Goal: Transaction & Acquisition: Purchase product/service

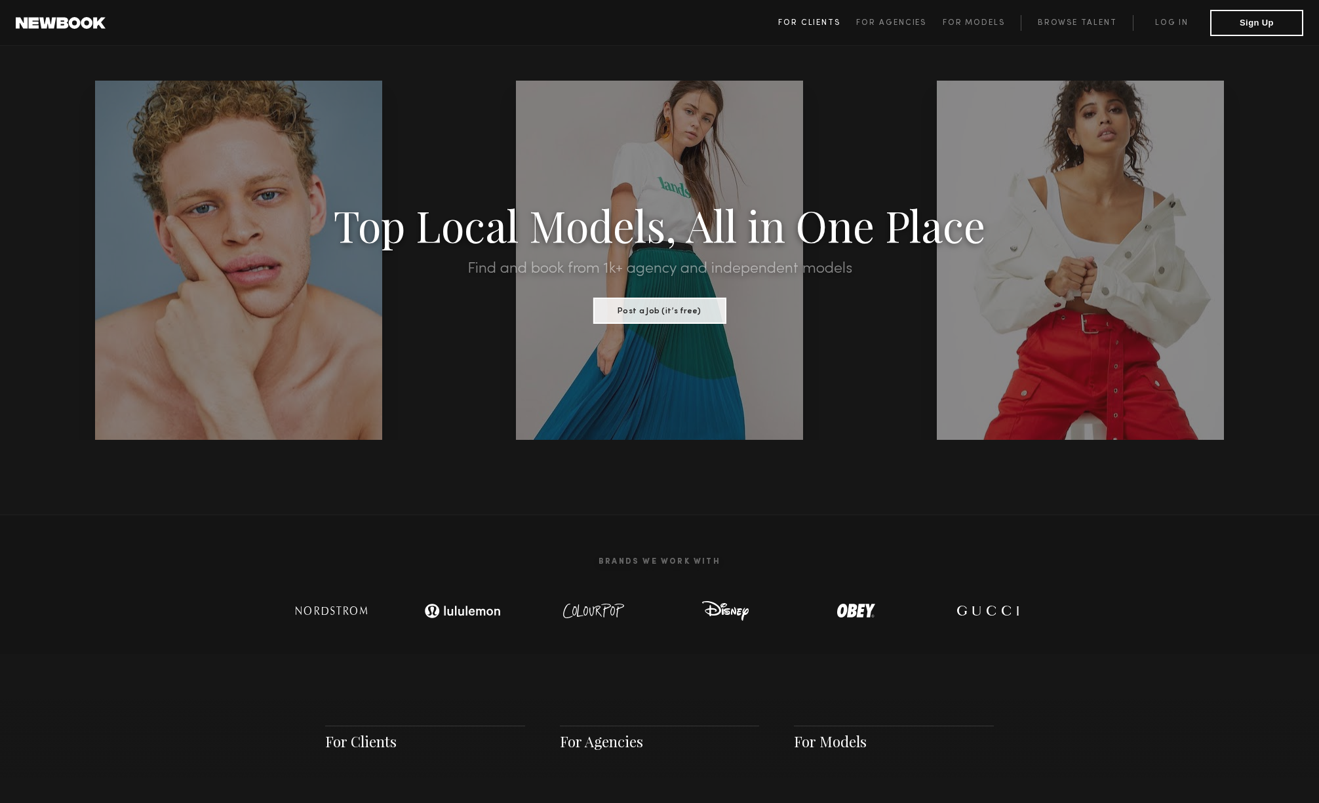
click at [829, 20] on span "For Clients" at bounding box center [809, 23] width 62 height 8
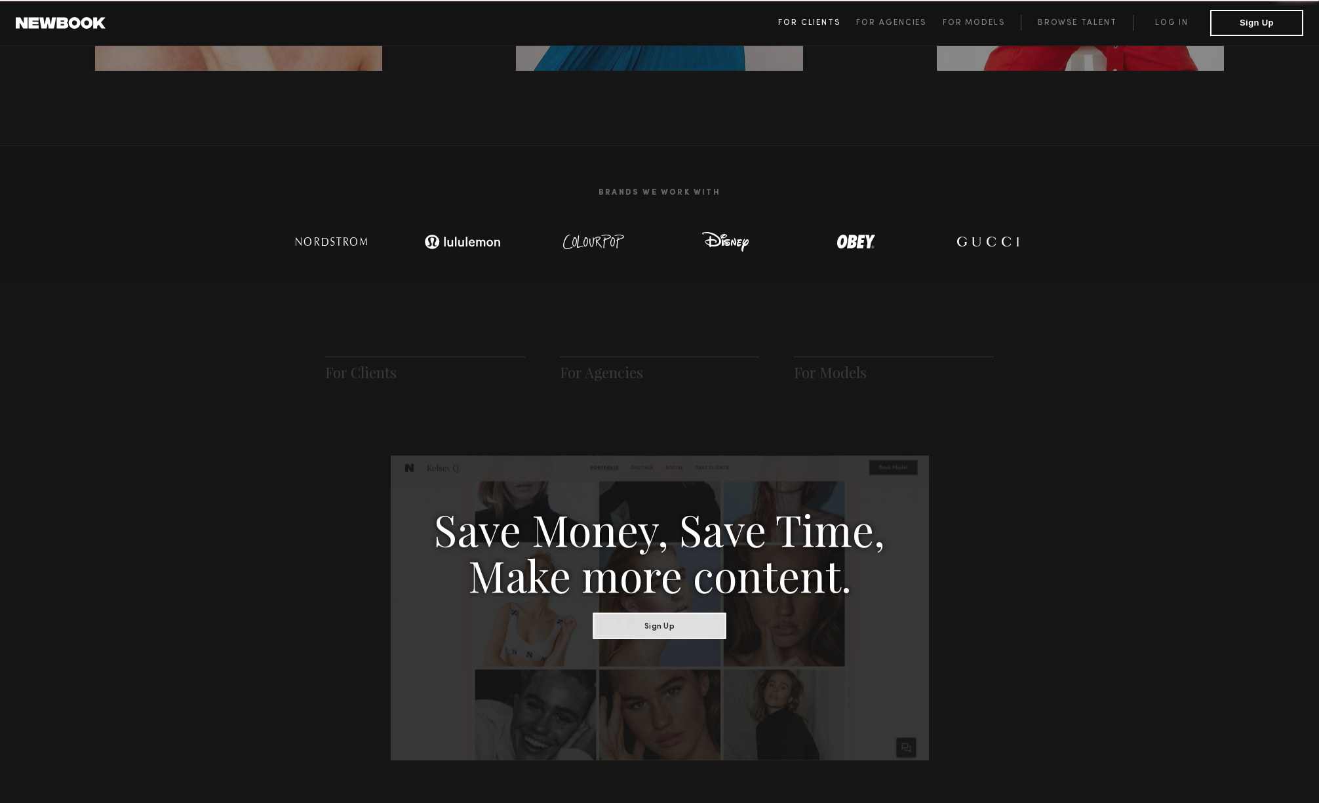
scroll to position [654, 0]
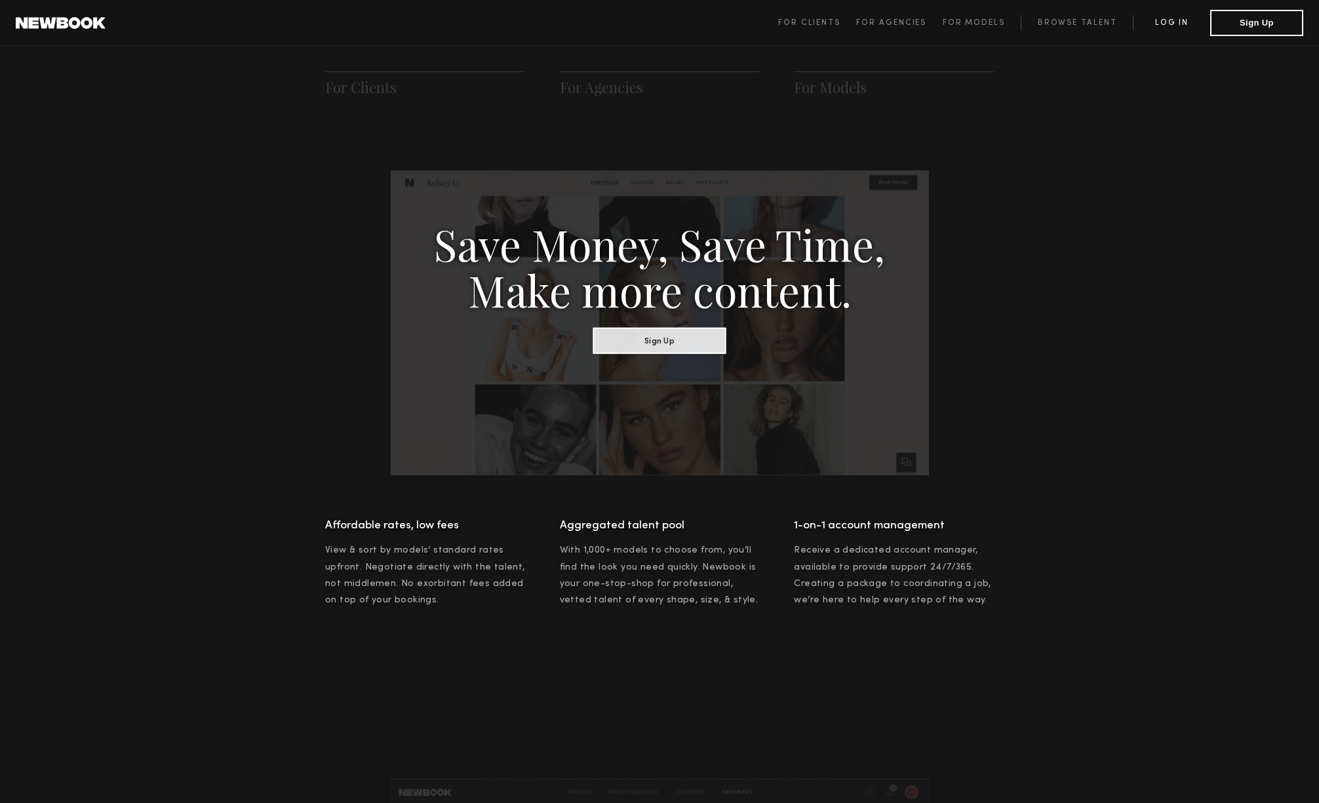
click at [1159, 20] on link "Log in" at bounding box center [1170, 23] width 77 height 16
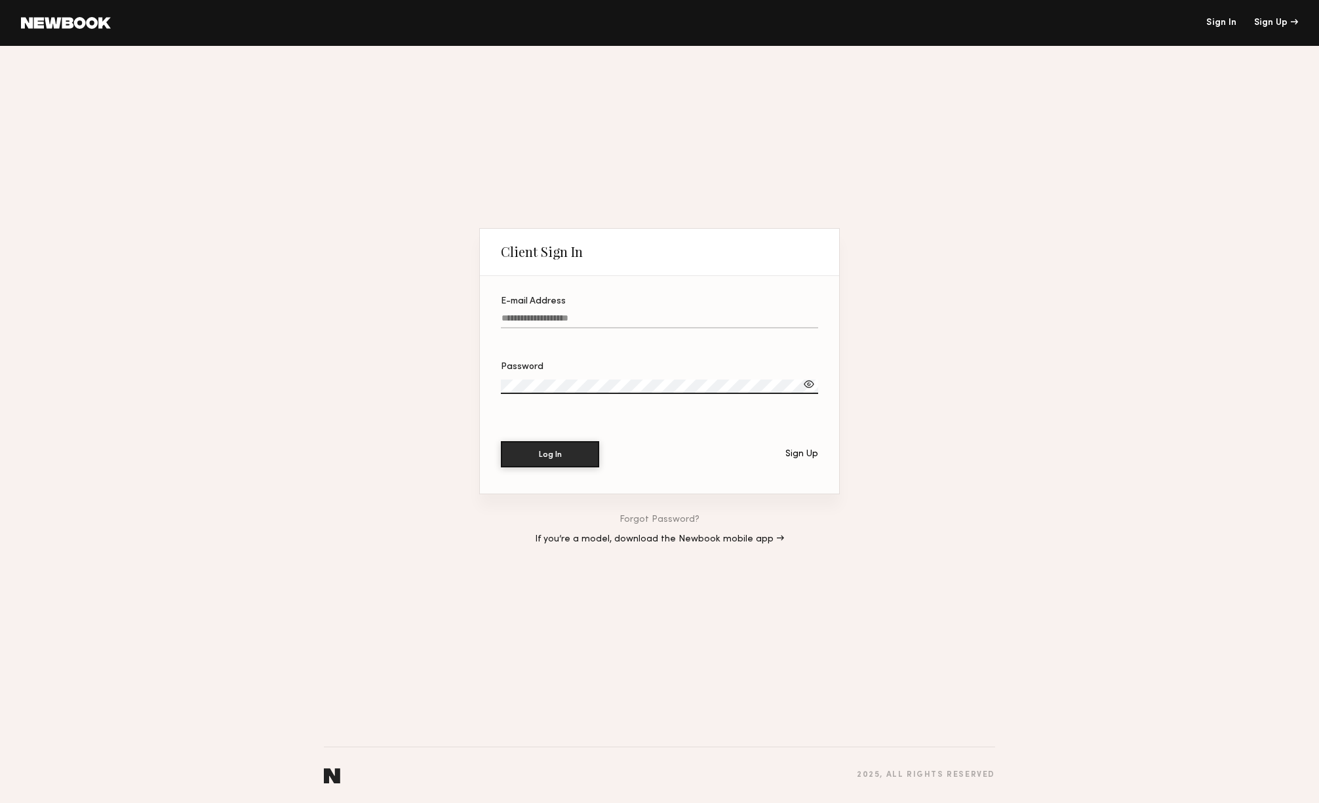
type input "**********"
click at [546, 468] on section "**********" at bounding box center [659, 385] width 359 height 218
click at [552, 449] on button "Log In" at bounding box center [550, 453] width 98 height 26
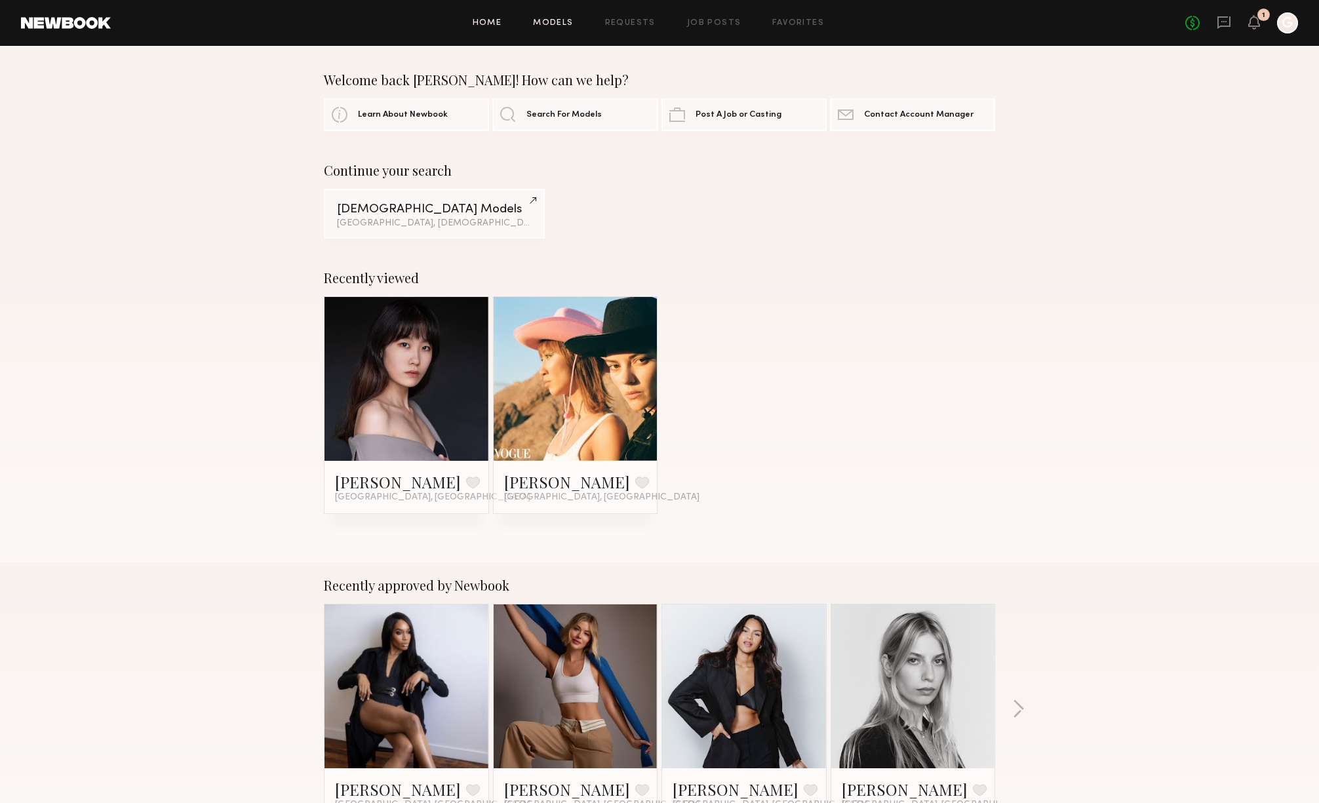
click at [552, 25] on link "Models" at bounding box center [553, 23] width 40 height 9
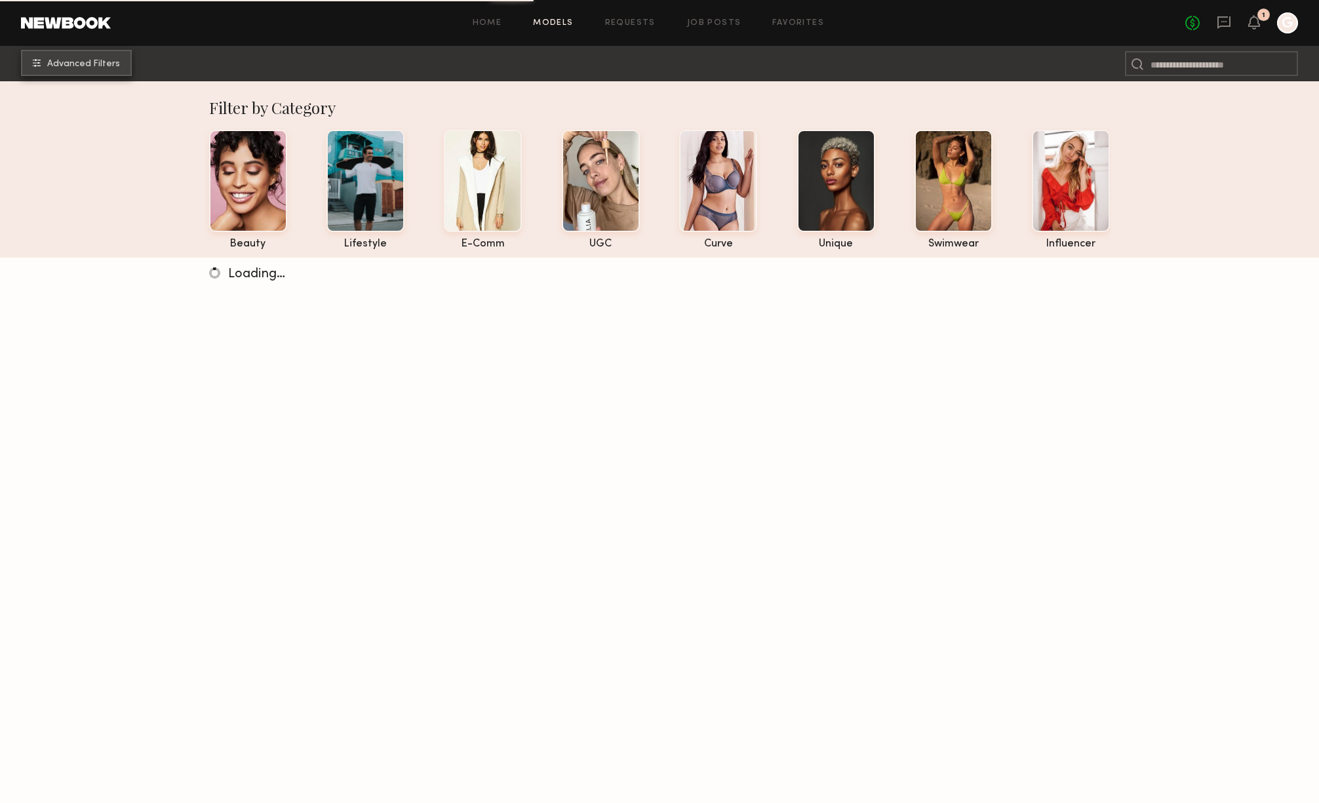
click at [88, 56] on button "Advanced Filters" at bounding box center [76, 63] width 111 height 26
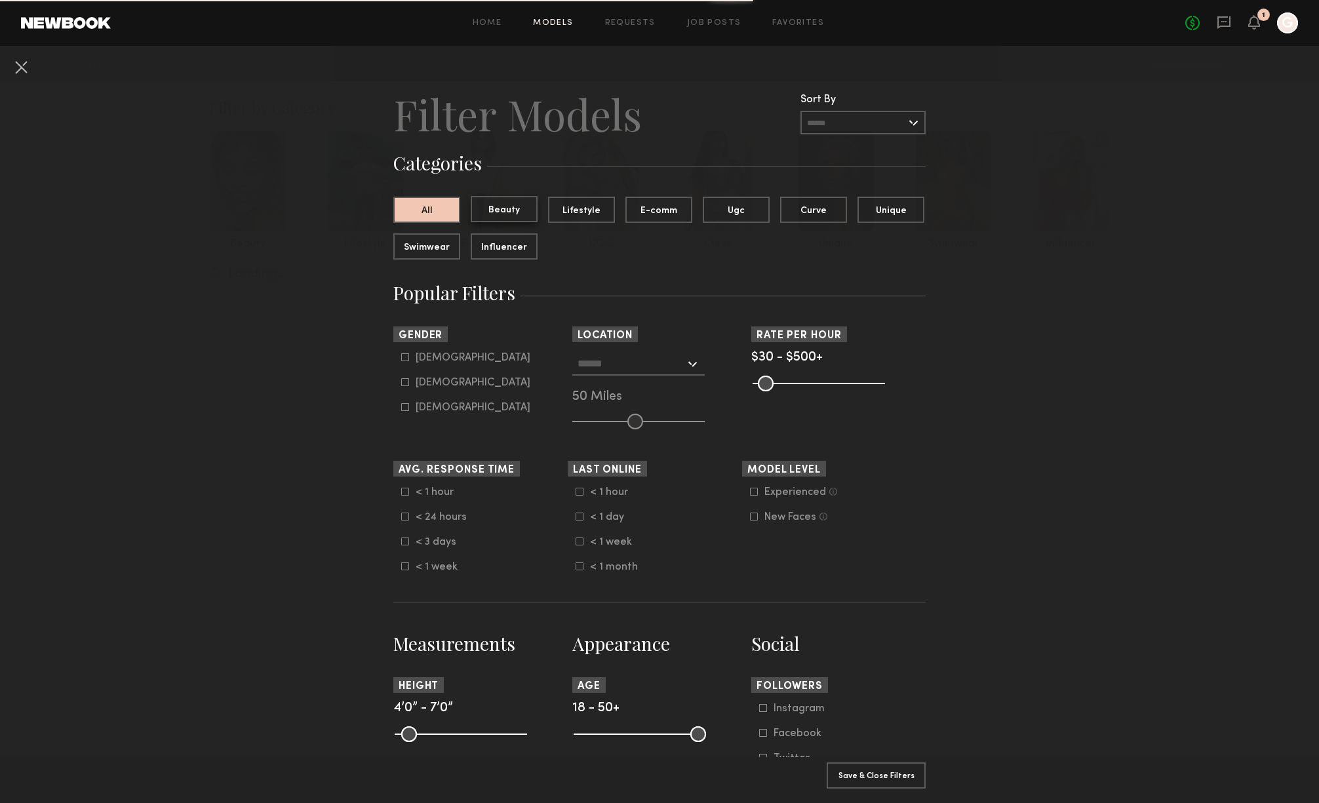
click at [518, 210] on button "Beauty" at bounding box center [504, 209] width 67 height 26
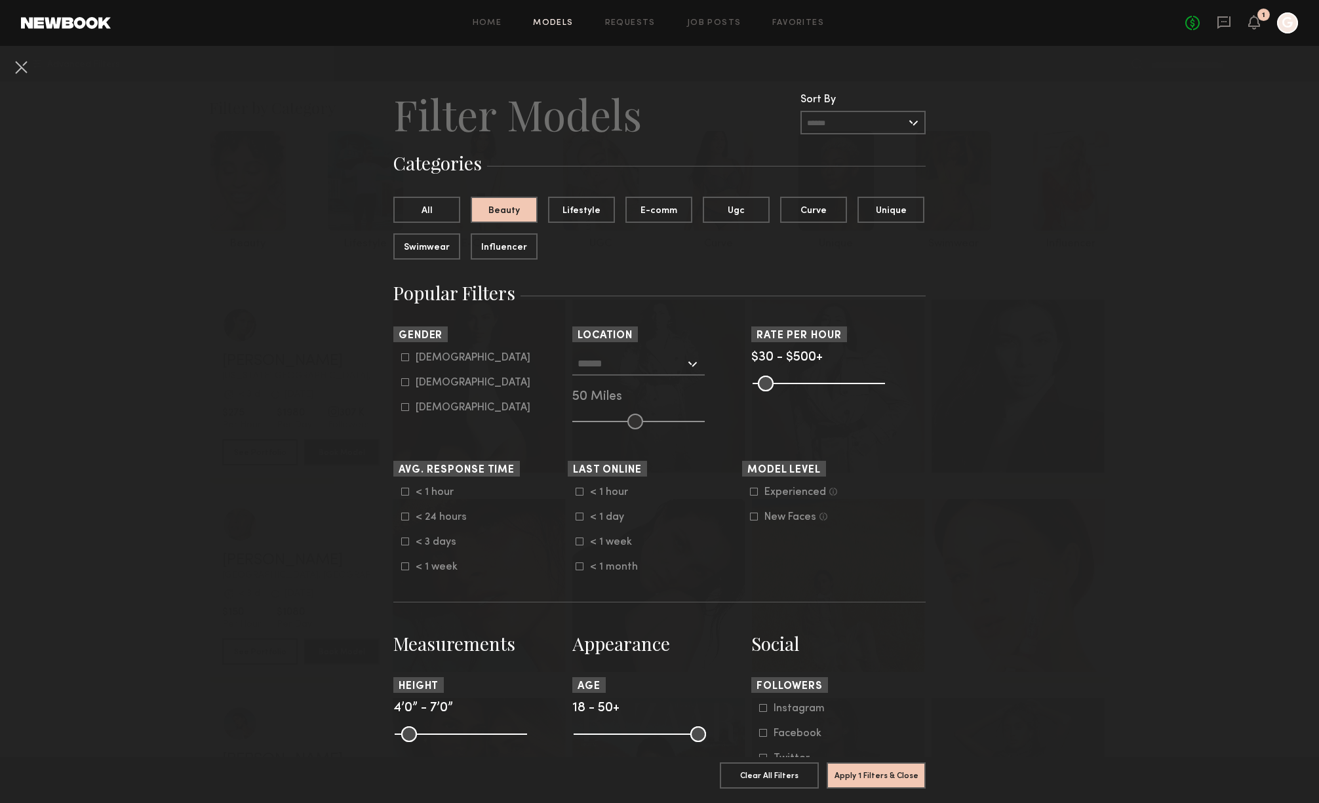
click at [440, 384] on div "Female" at bounding box center [472, 383] width 115 height 8
type input "**"
click at [631, 366] on input "text" at bounding box center [630, 363] width 107 height 22
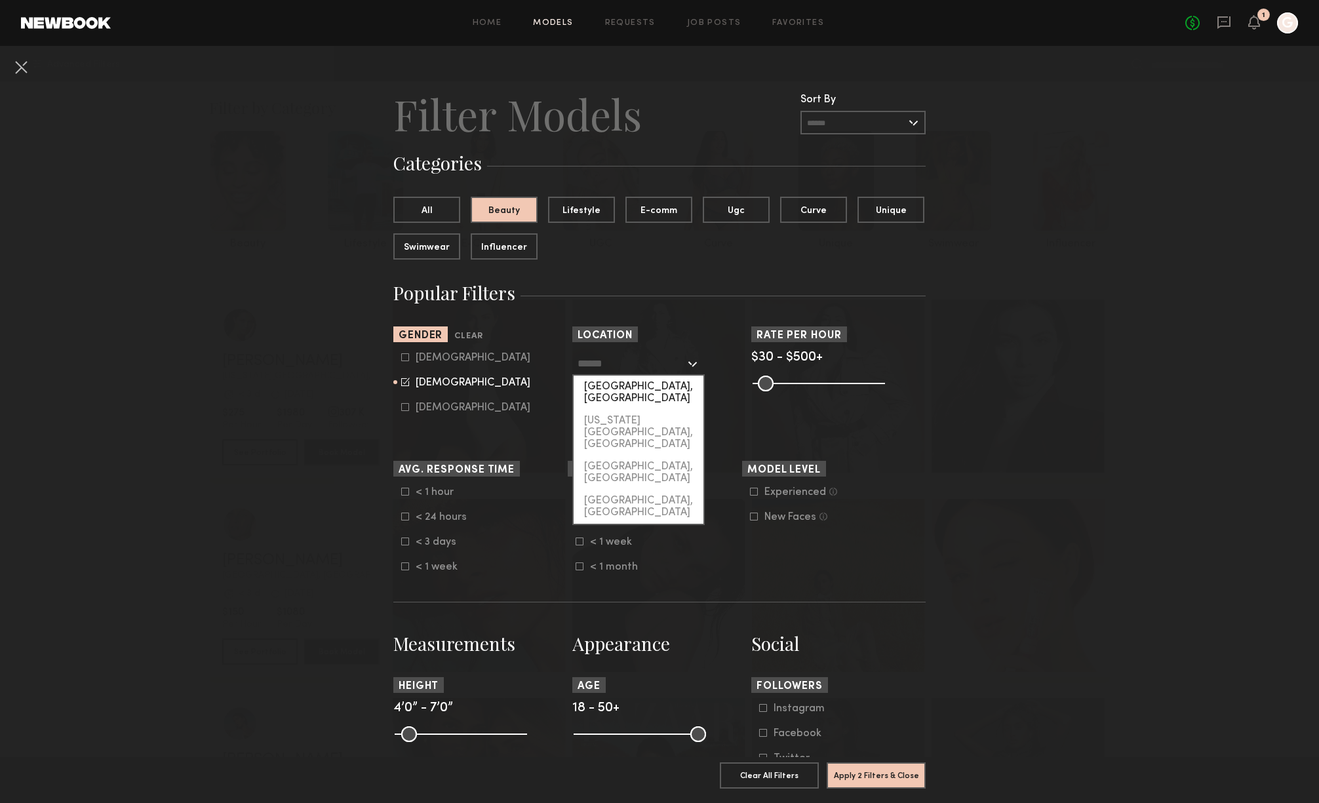
click at [628, 381] on div "[GEOGRAPHIC_DATA], [GEOGRAPHIC_DATA]" at bounding box center [638, 392] width 130 height 34
type input "**********"
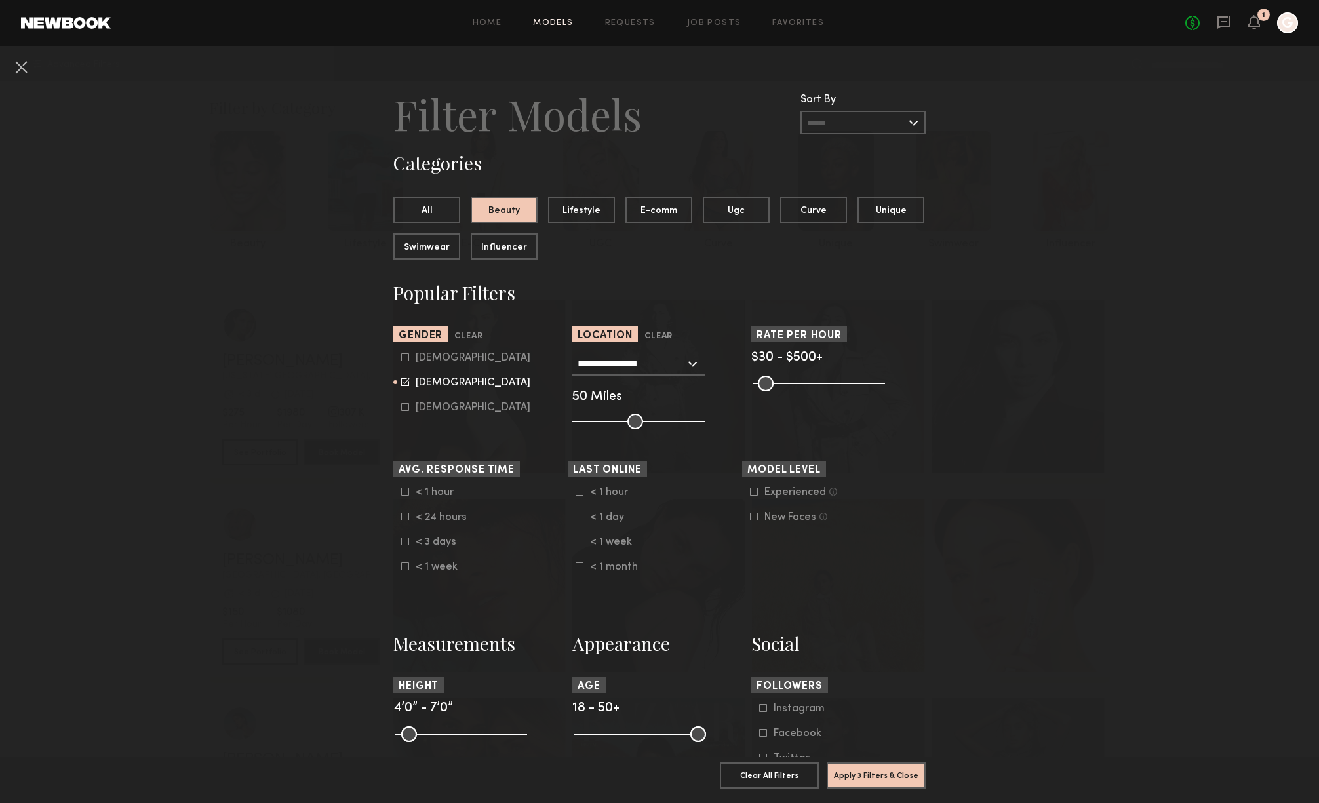
click at [637, 420] on input "range" at bounding box center [638, 422] width 132 height 16
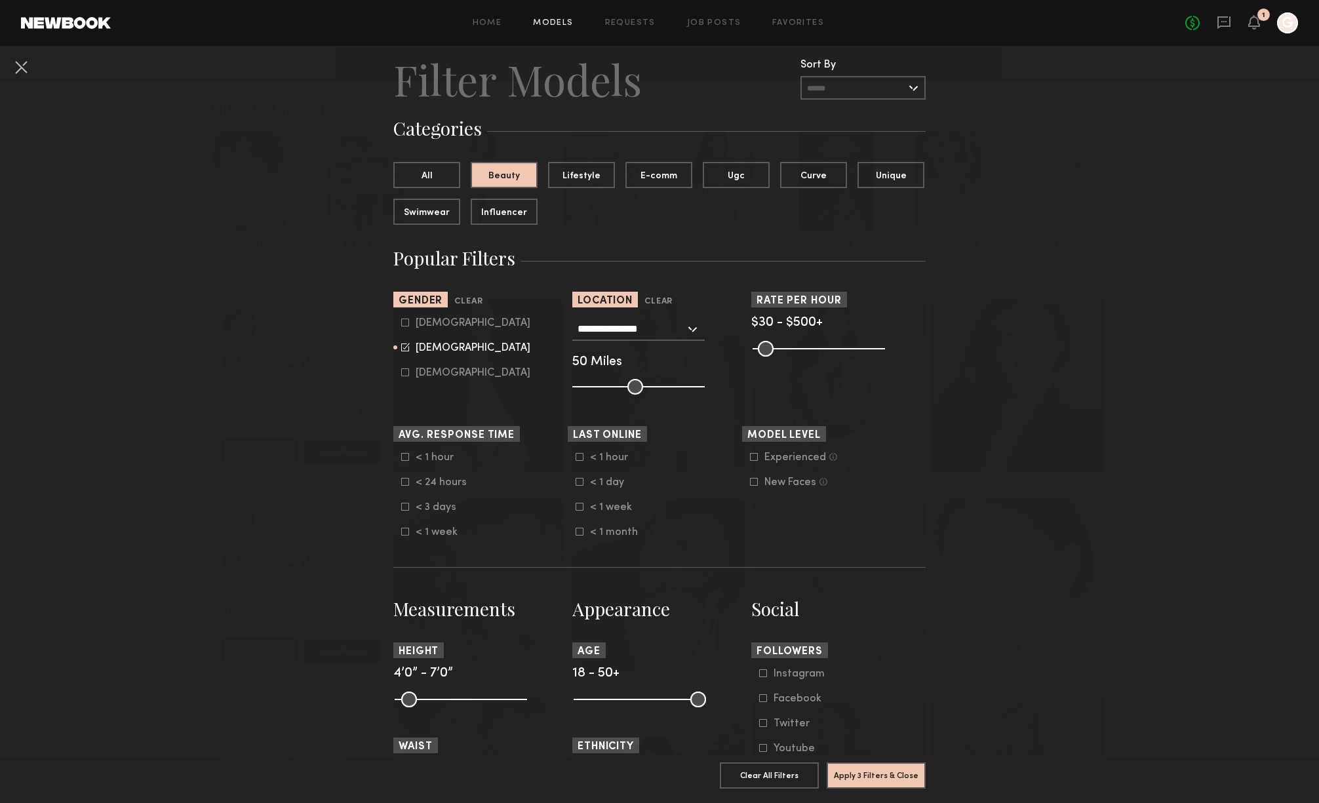
scroll to position [36, 0]
click at [756, 457] on icon at bounding box center [754, 456] width 8 height 8
click at [756, 457] on icon at bounding box center [754, 455] width 9 height 9
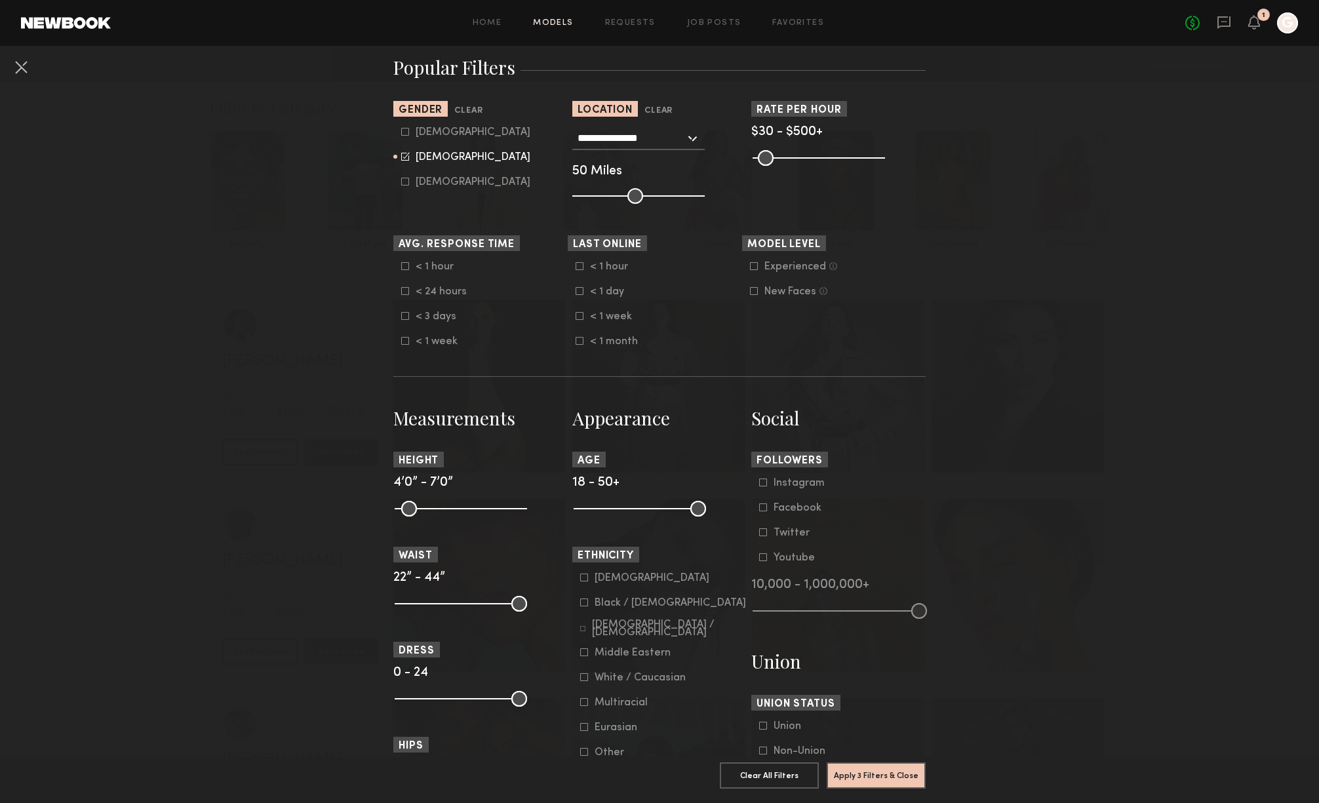
scroll to position [234, 0]
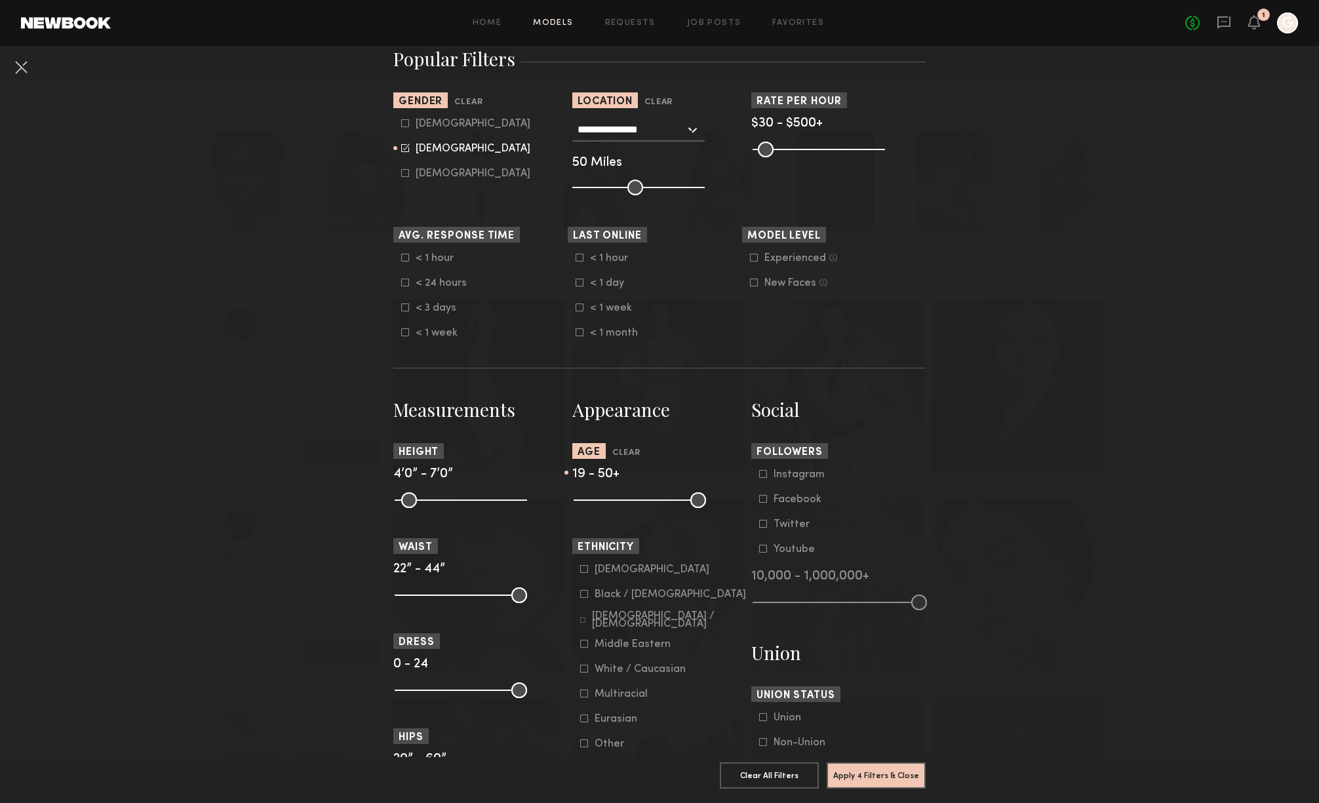
type input "**"
drag, startPoint x: 583, startPoint y: 499, endPoint x: 571, endPoint y: 501, distance: 12.0
click at [573, 501] on input "range" at bounding box center [639, 500] width 132 height 16
drag, startPoint x: 701, startPoint y: 505, endPoint x: 644, endPoint y: 507, distance: 57.7
type input "**"
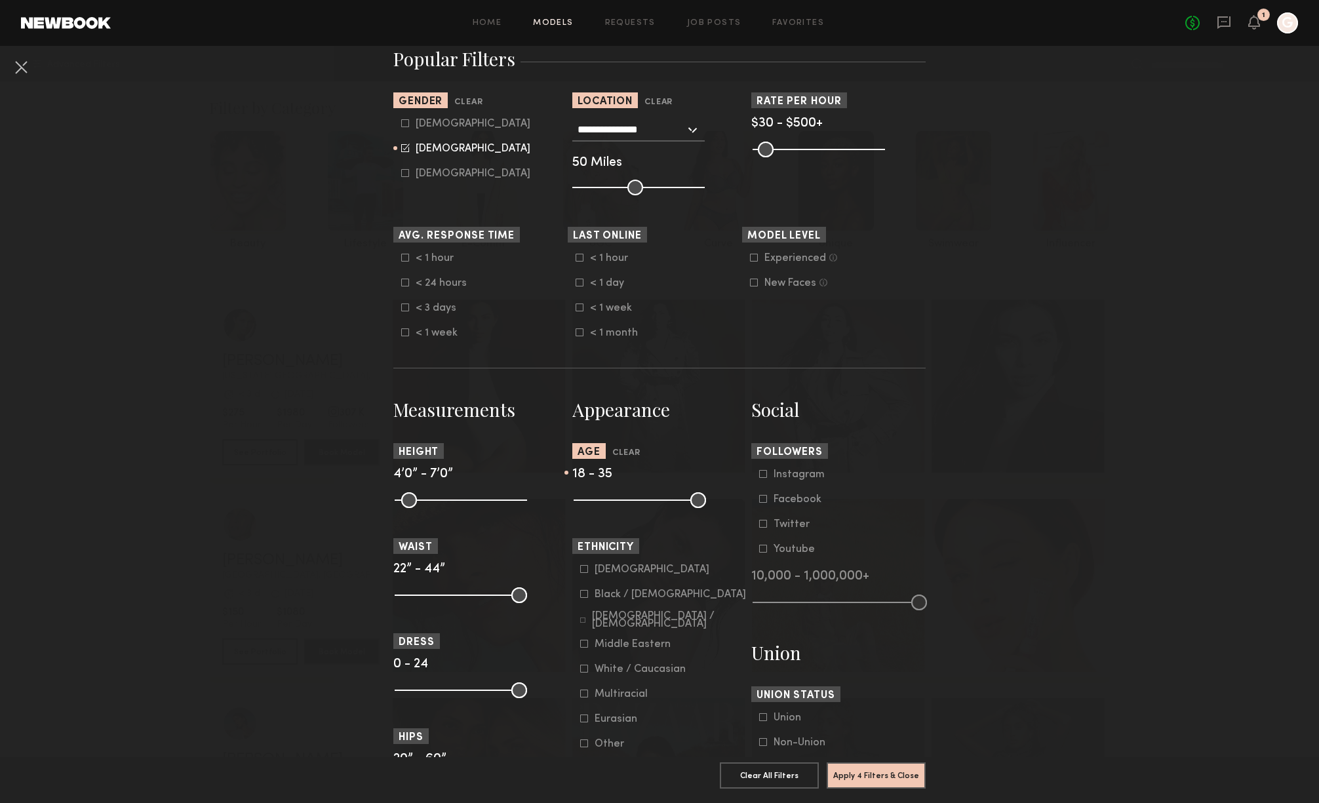
click at [644, 507] on input "range" at bounding box center [639, 500] width 132 height 16
drag, startPoint x: 583, startPoint y: 500, endPoint x: 606, endPoint y: 501, distance: 22.9
type input "**"
click at [606, 501] on input "range" at bounding box center [639, 500] width 132 height 16
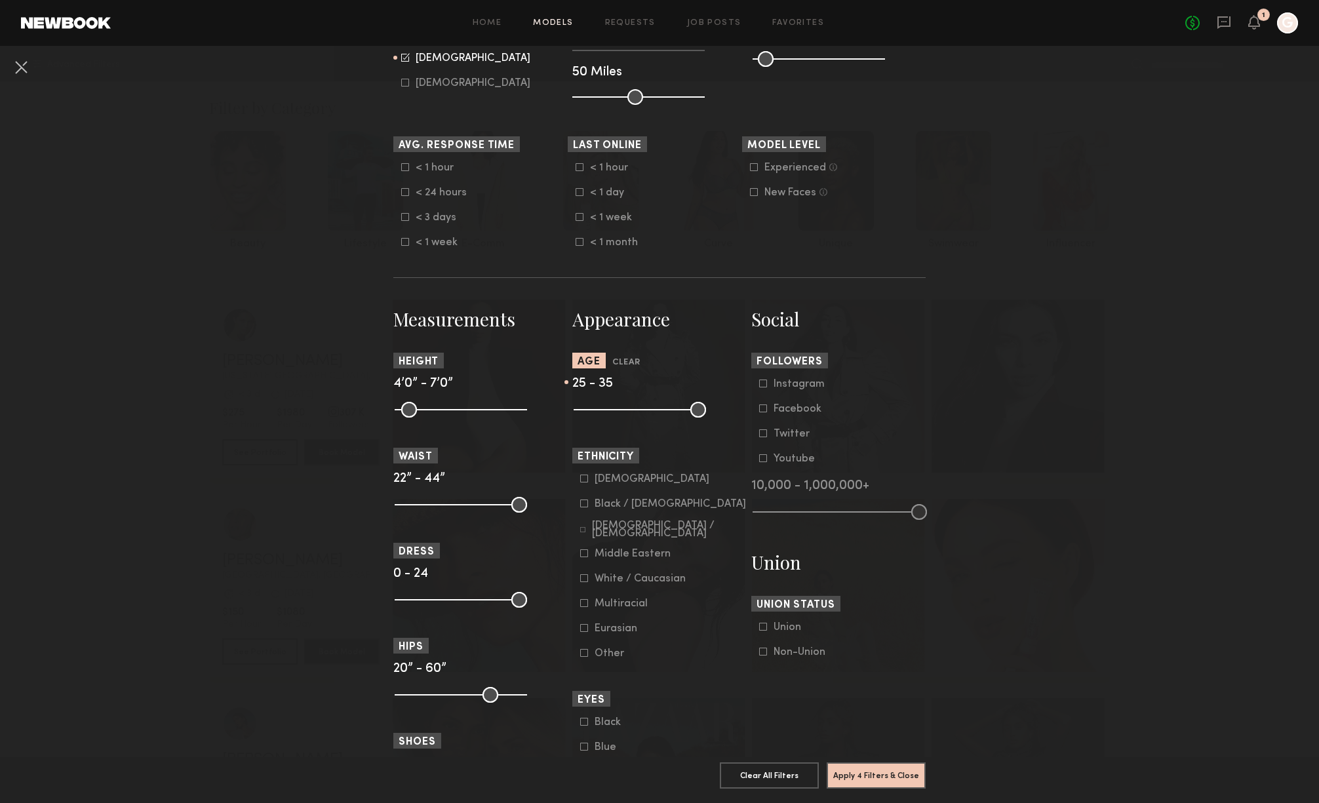
scroll to position [326, 0]
click at [585, 478] on icon at bounding box center [584, 477] width 8 height 8
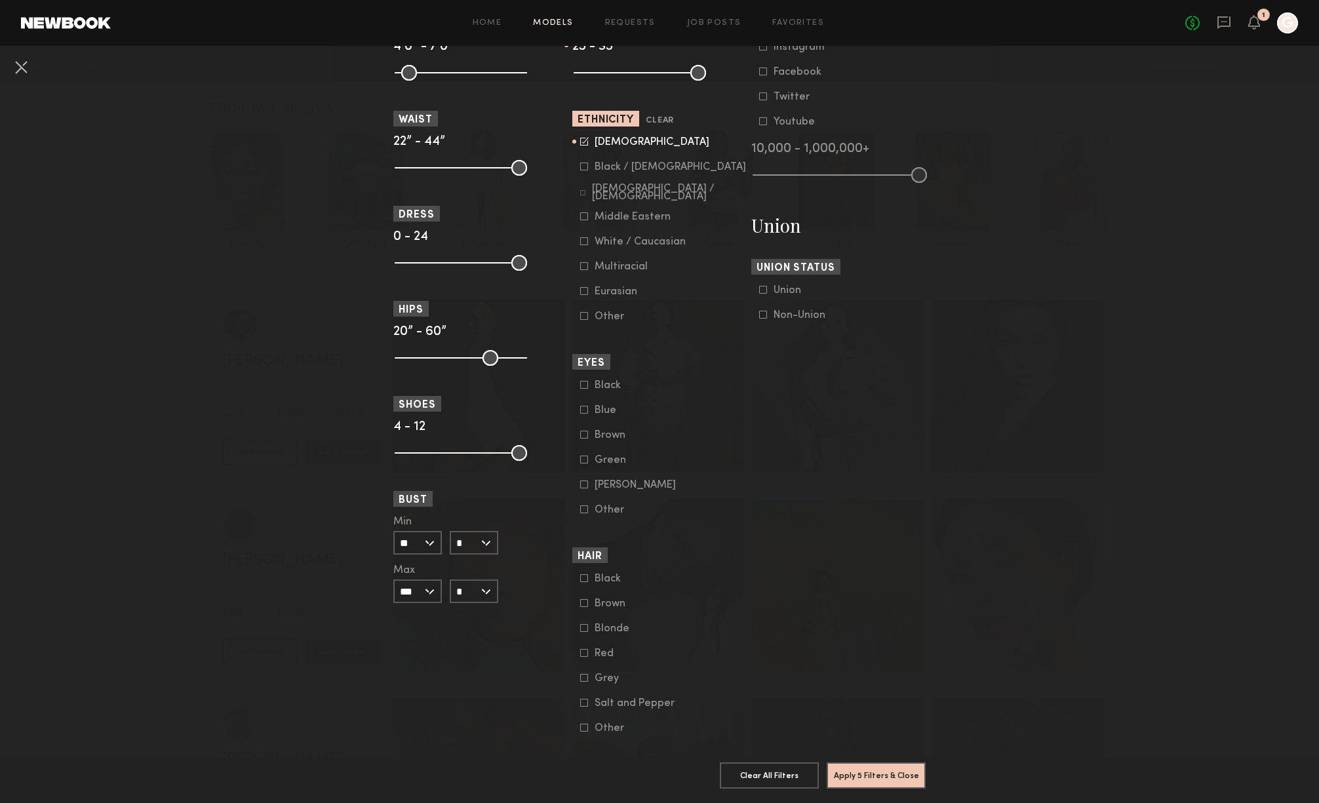
scroll to position [680, 0]
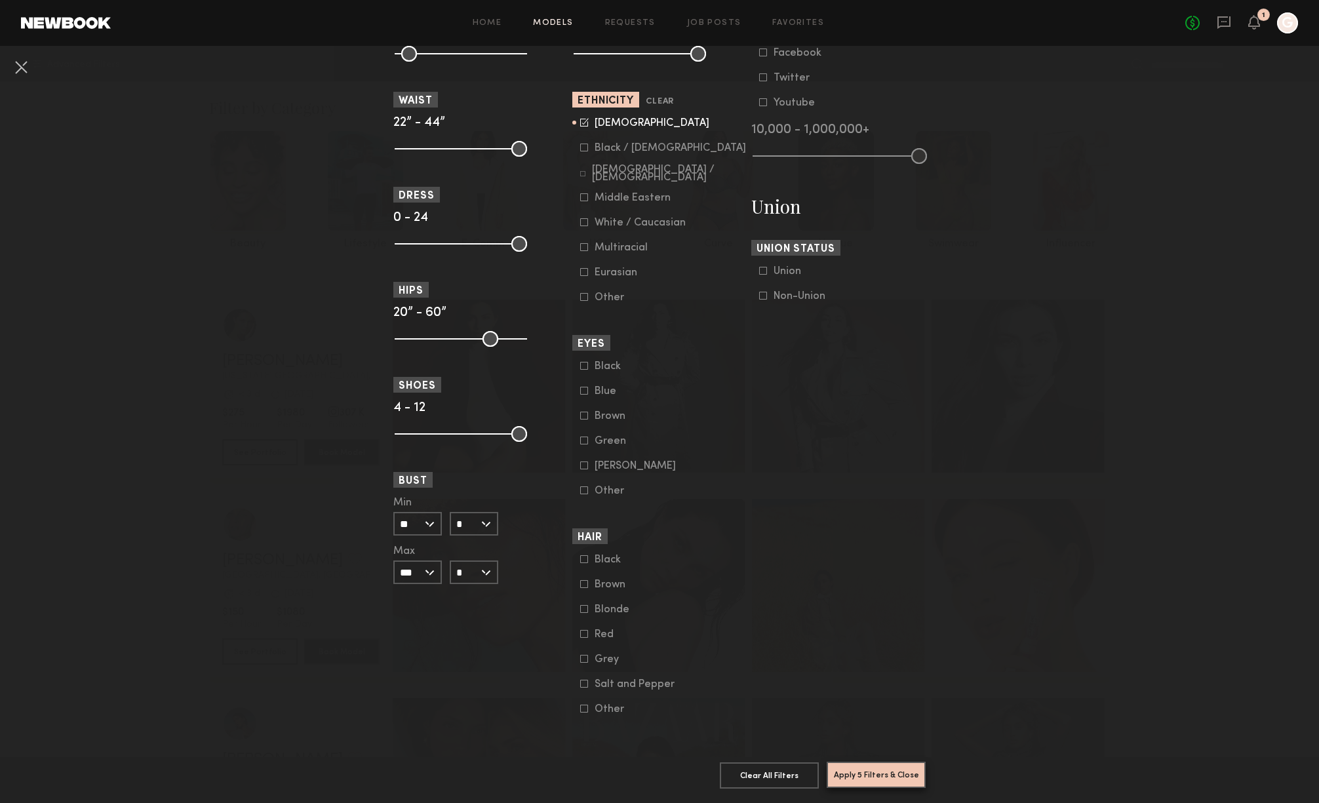
click at [896, 777] on button "Apply 5 Filters & Close" at bounding box center [875, 774] width 99 height 26
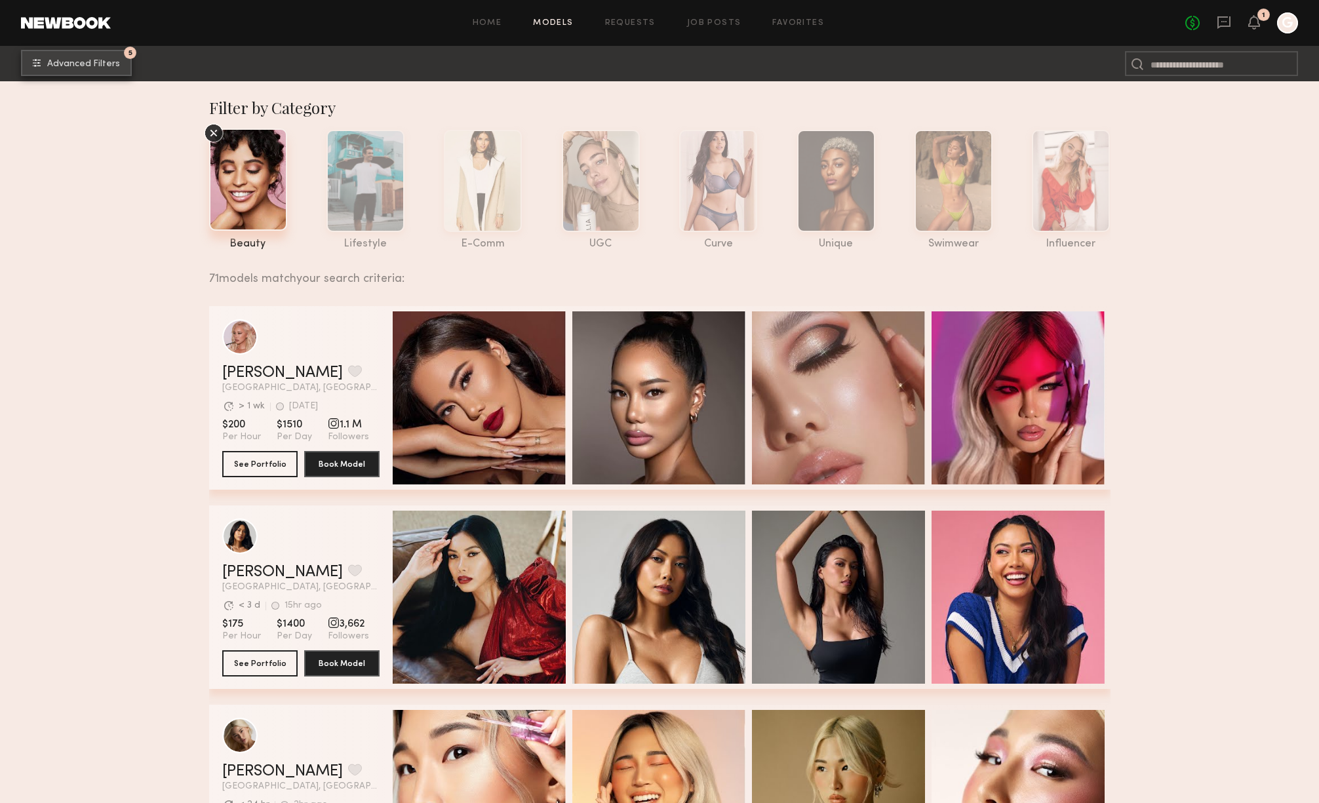
click at [67, 56] on button "5 Advanced Filters" at bounding box center [76, 63] width 111 height 26
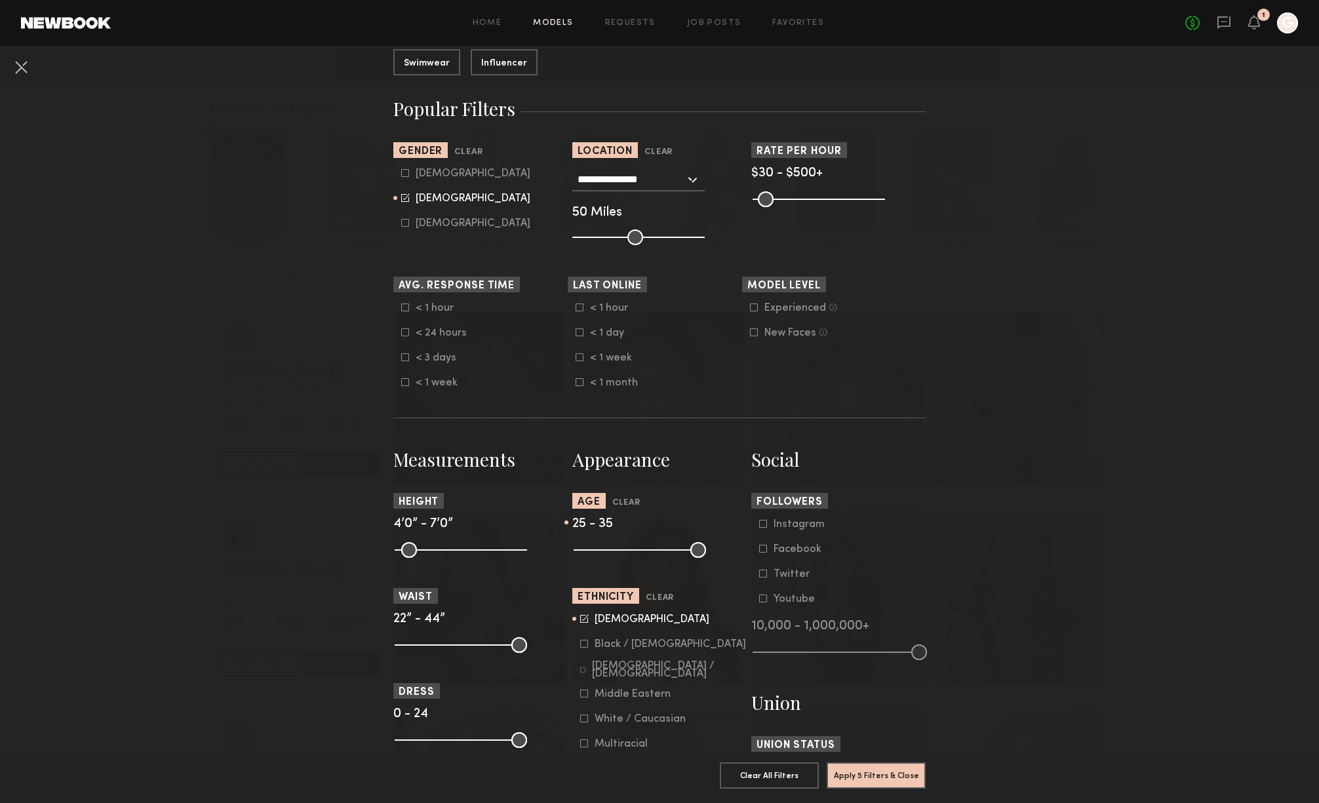
scroll to position [185, 0]
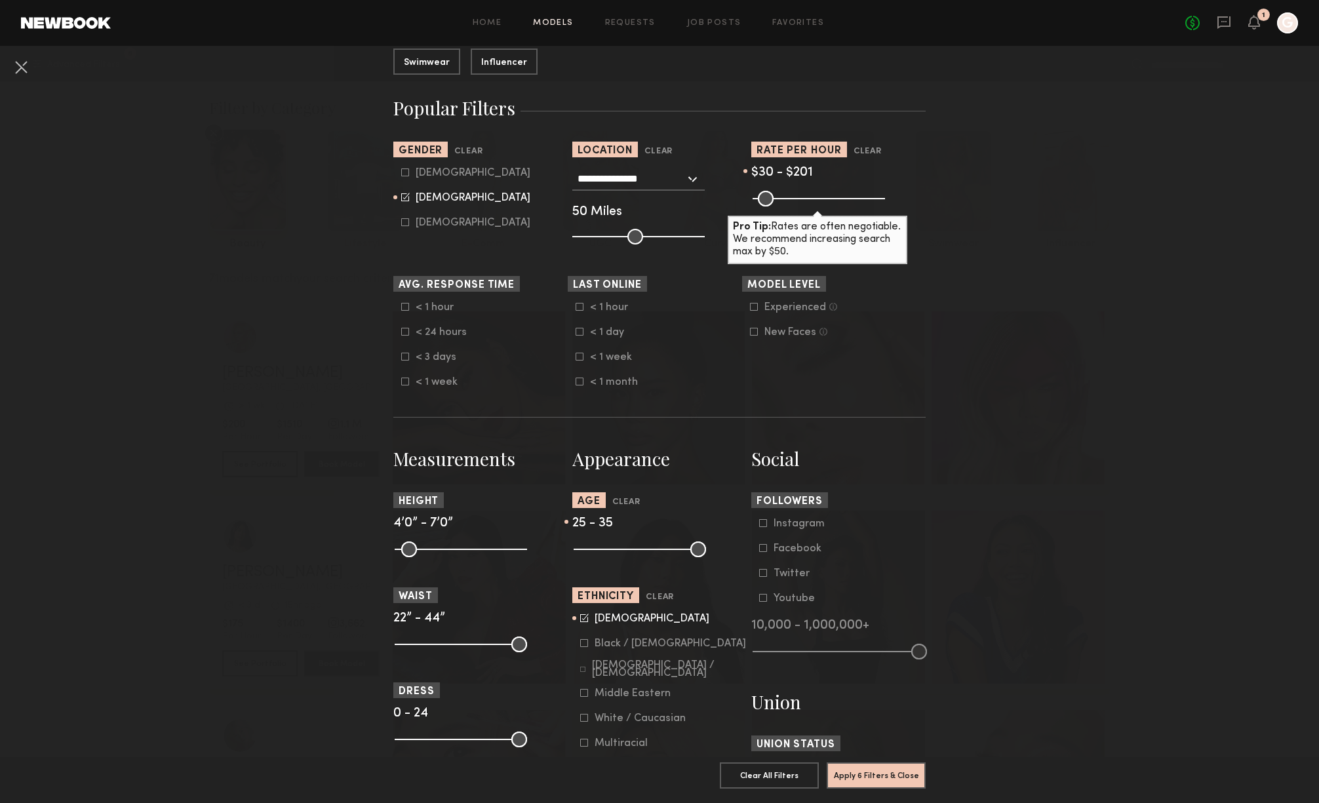
drag, startPoint x: 875, startPoint y: 203, endPoint x: 802, endPoint y: 206, distance: 72.8
type input "***"
click at [802, 206] on input "range" at bounding box center [818, 199] width 132 height 16
click at [898, 784] on button "Apply 6 Filters & Close" at bounding box center [875, 774] width 99 height 26
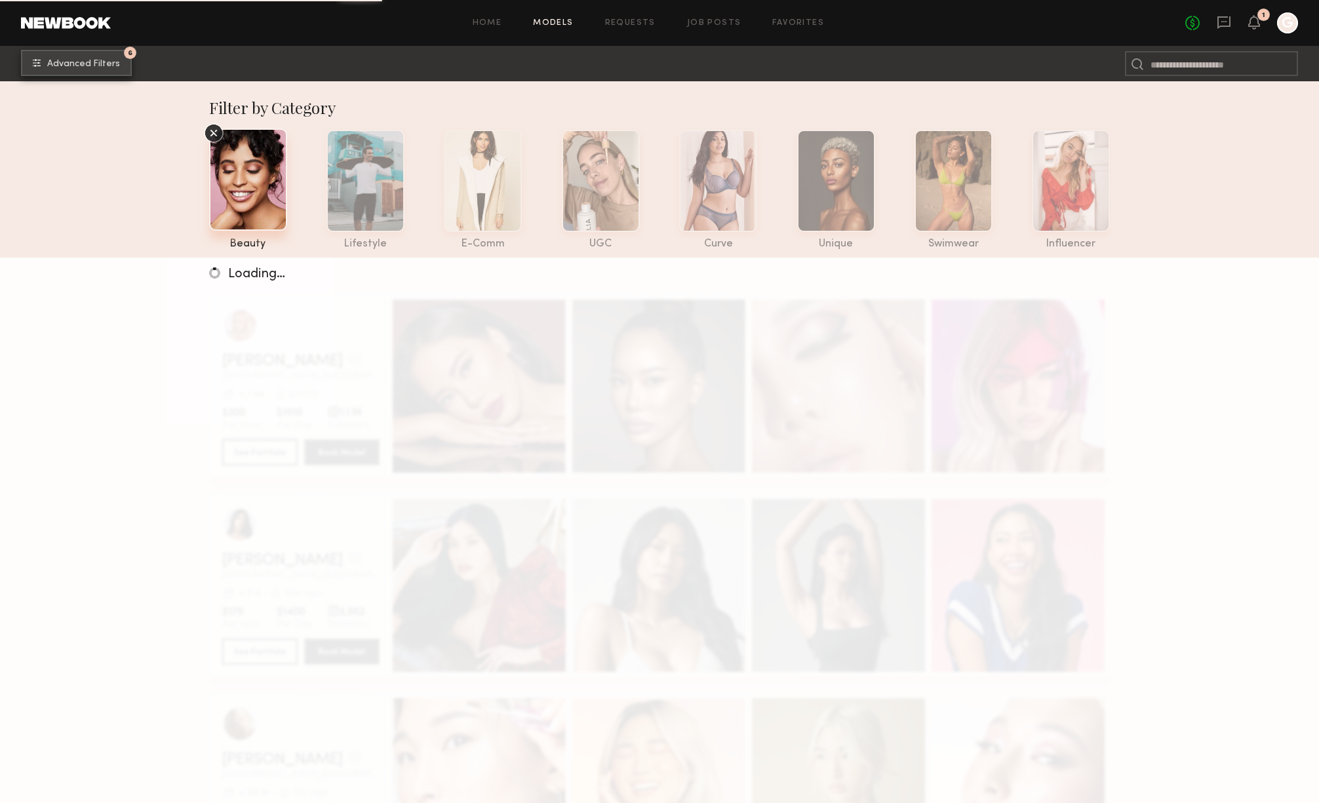
scroll to position [1, 0]
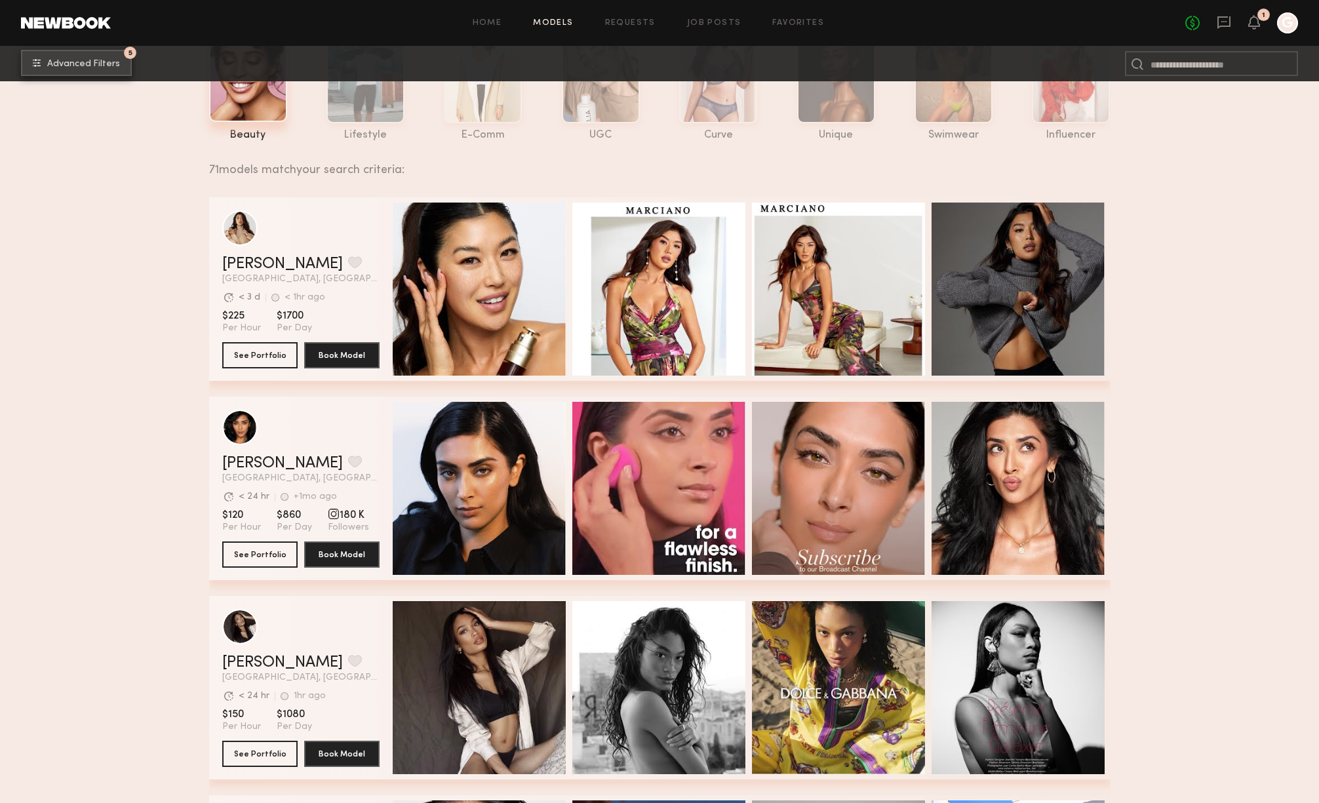
scroll to position [108, 0]
click at [263, 358] on button "See Portfolio" at bounding box center [259, 355] width 75 height 26
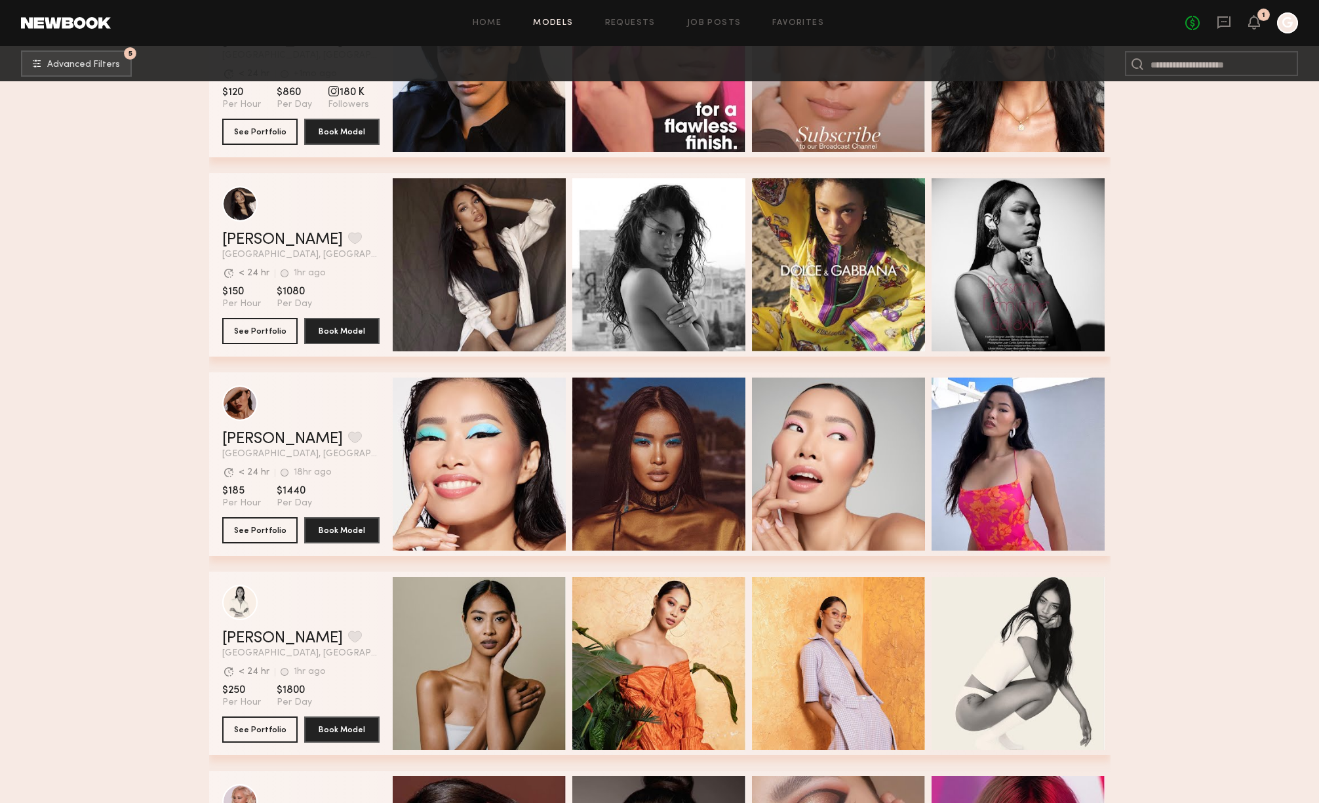
scroll to position [533, 0]
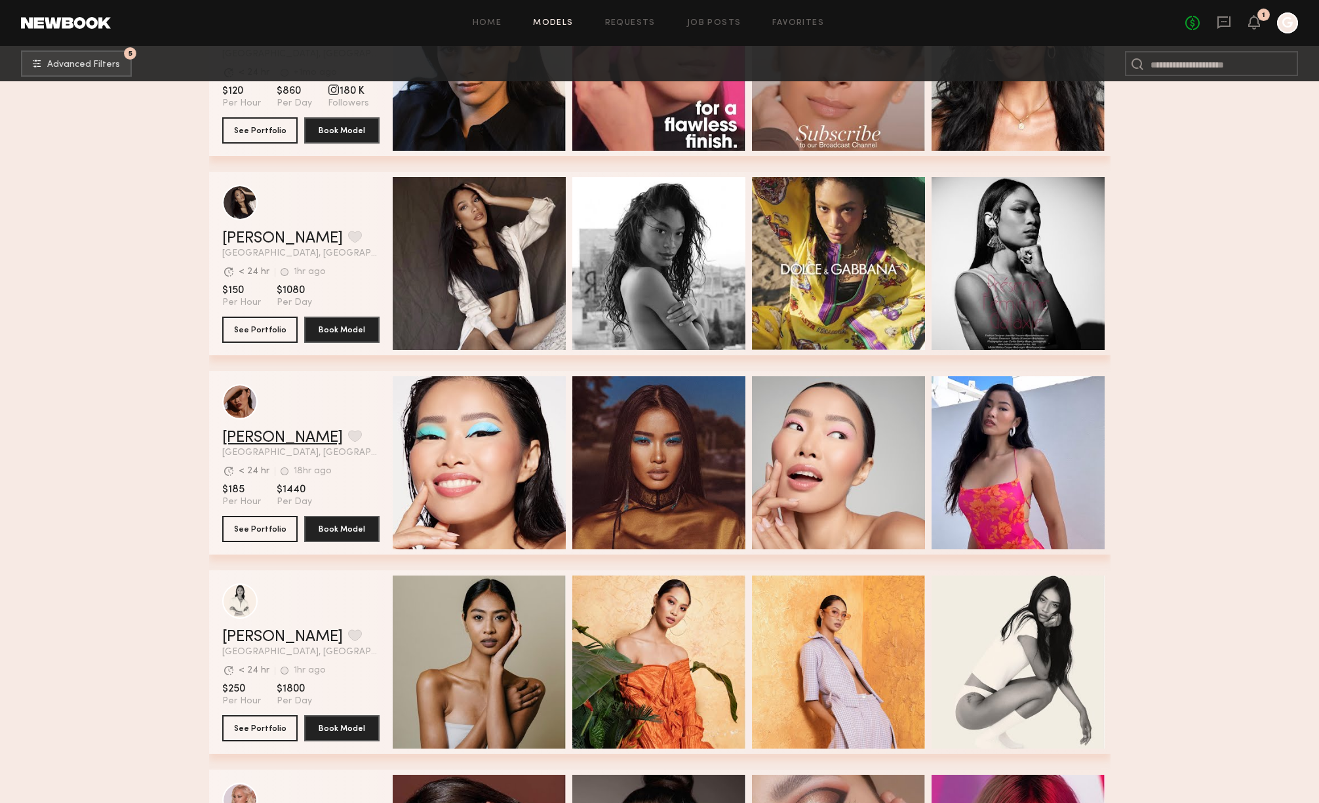
click at [252, 431] on link "Naraa B." at bounding box center [282, 438] width 121 height 16
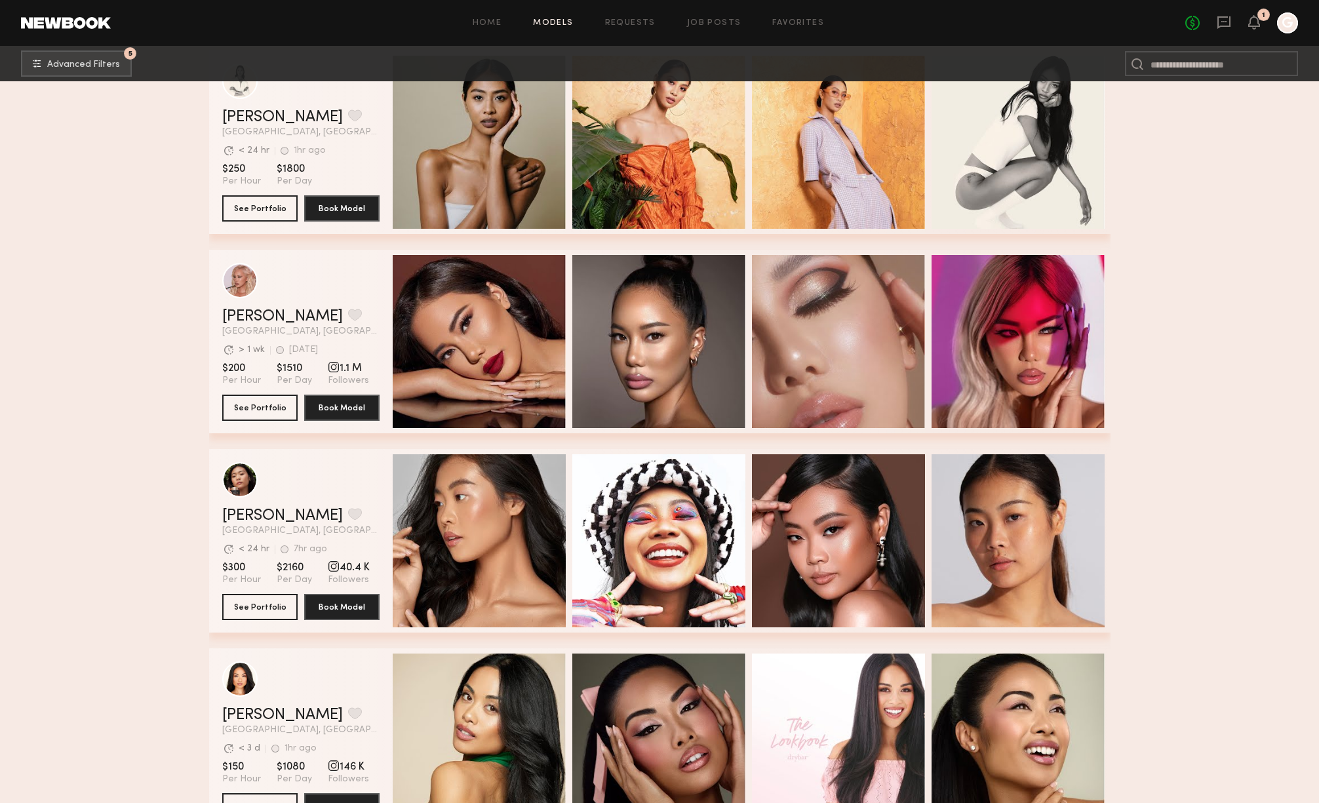
scroll to position [1057, 0]
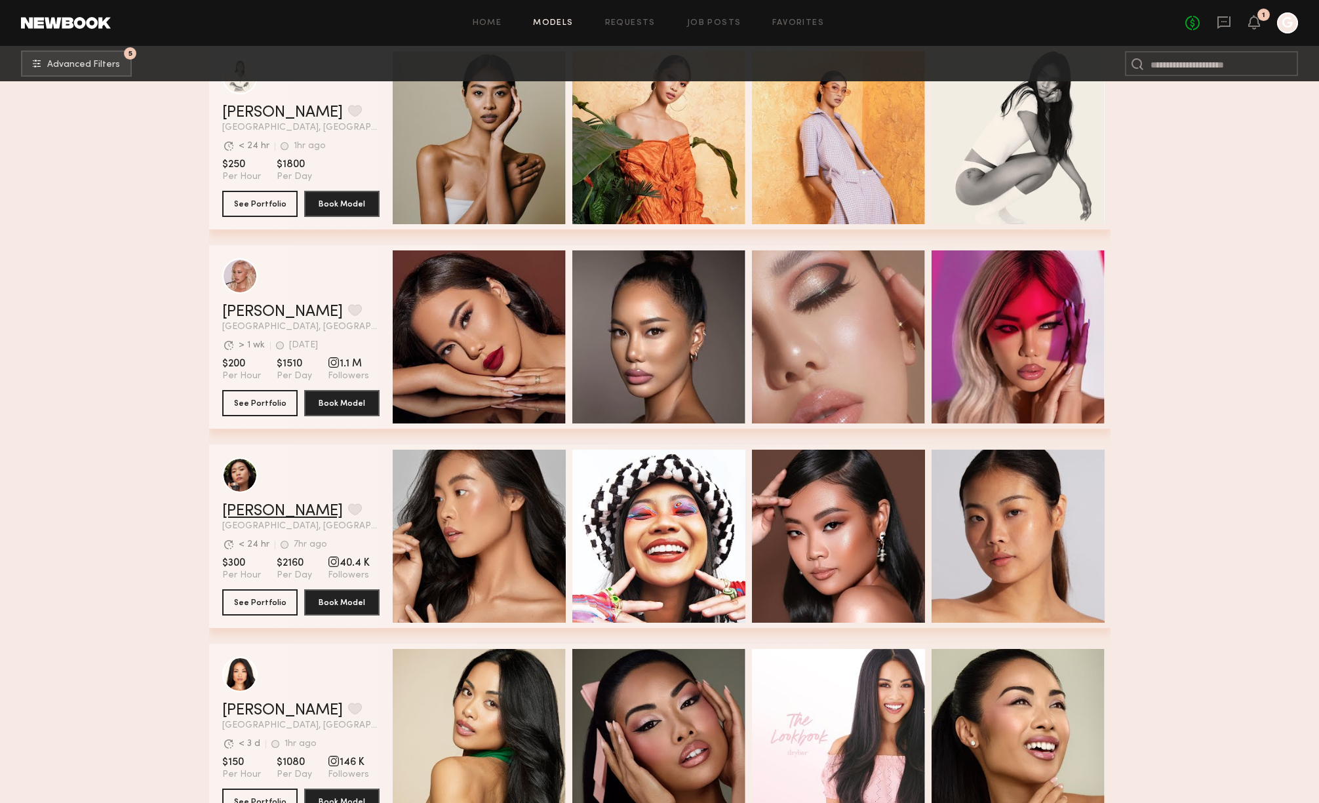
click at [258, 510] on link "Valerie L." at bounding box center [282, 511] width 121 height 16
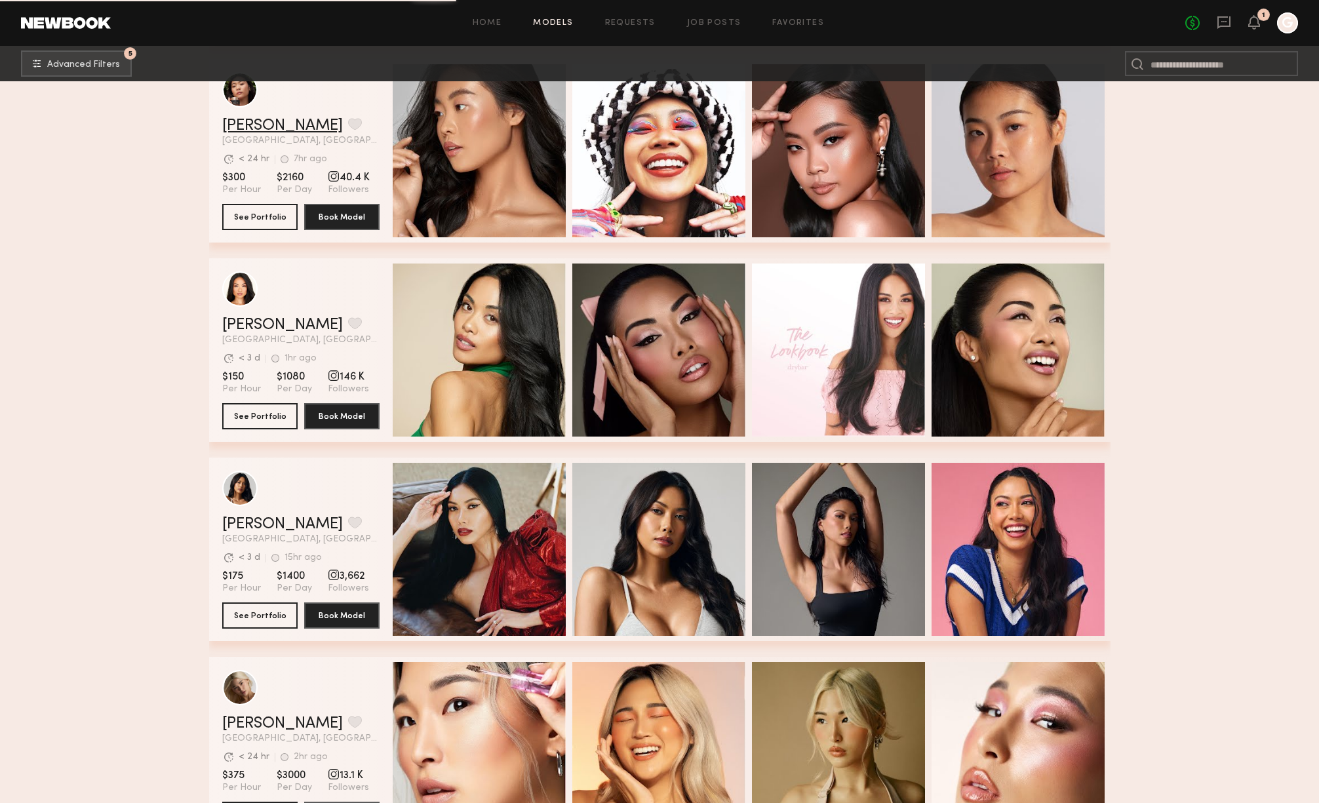
scroll to position [1594, 0]
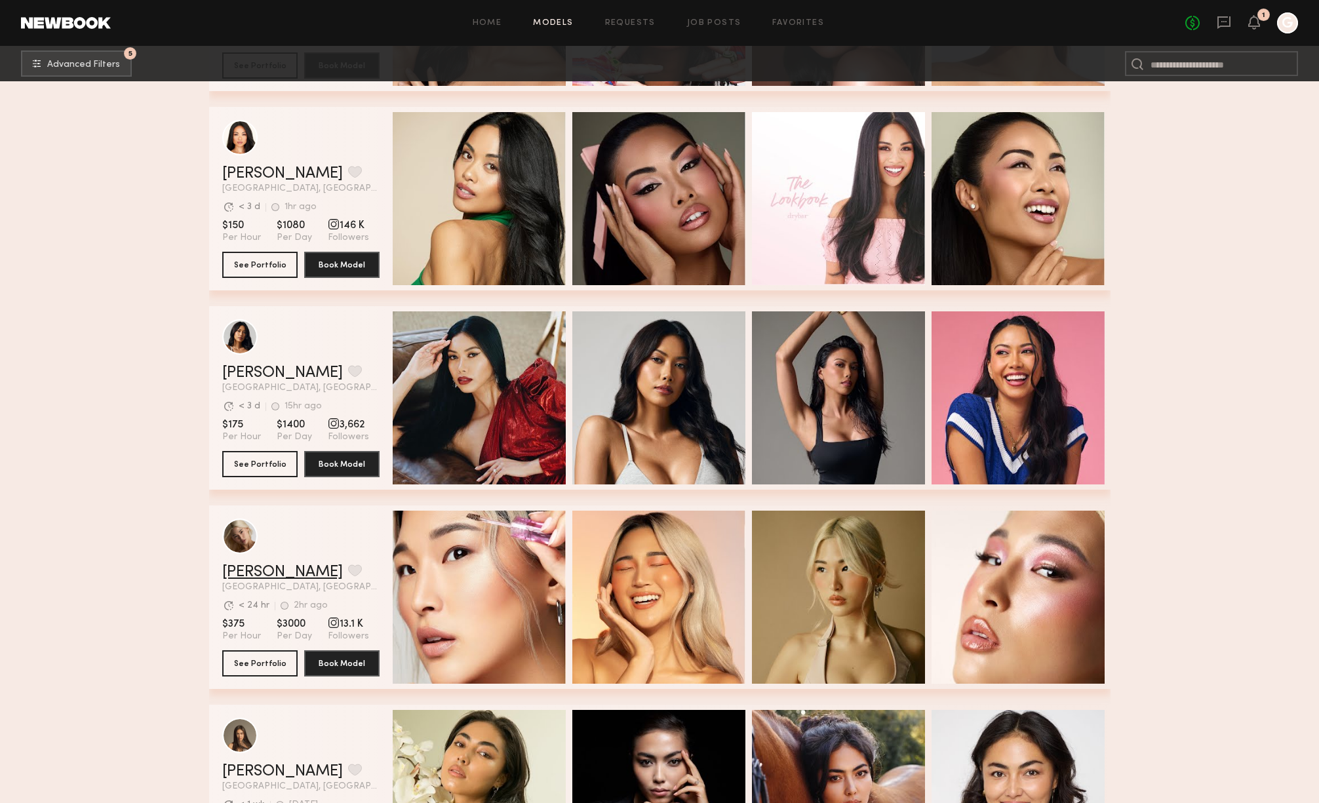
click at [247, 566] on link "ALICE A." at bounding box center [282, 572] width 121 height 16
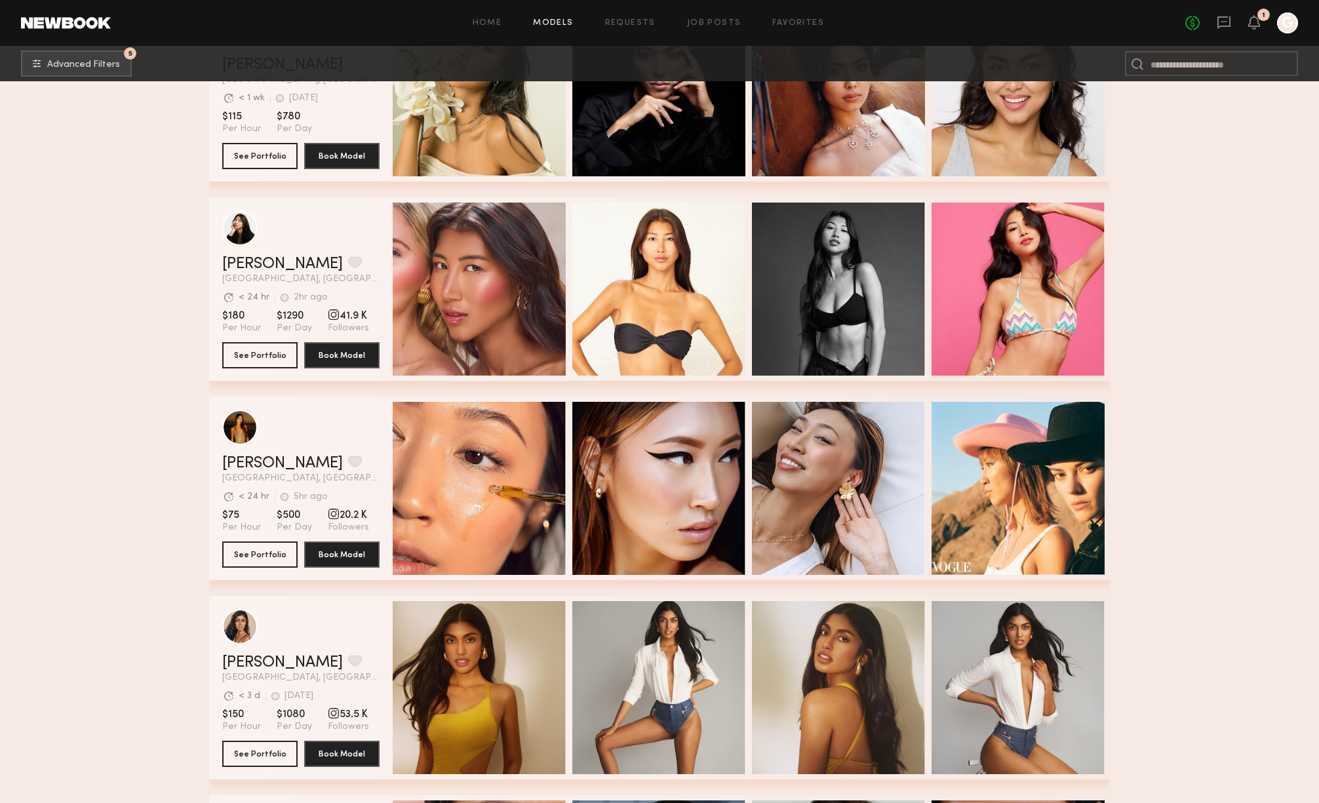
scroll to position [2301, 0]
click at [250, 554] on button "See Portfolio" at bounding box center [259, 553] width 75 height 26
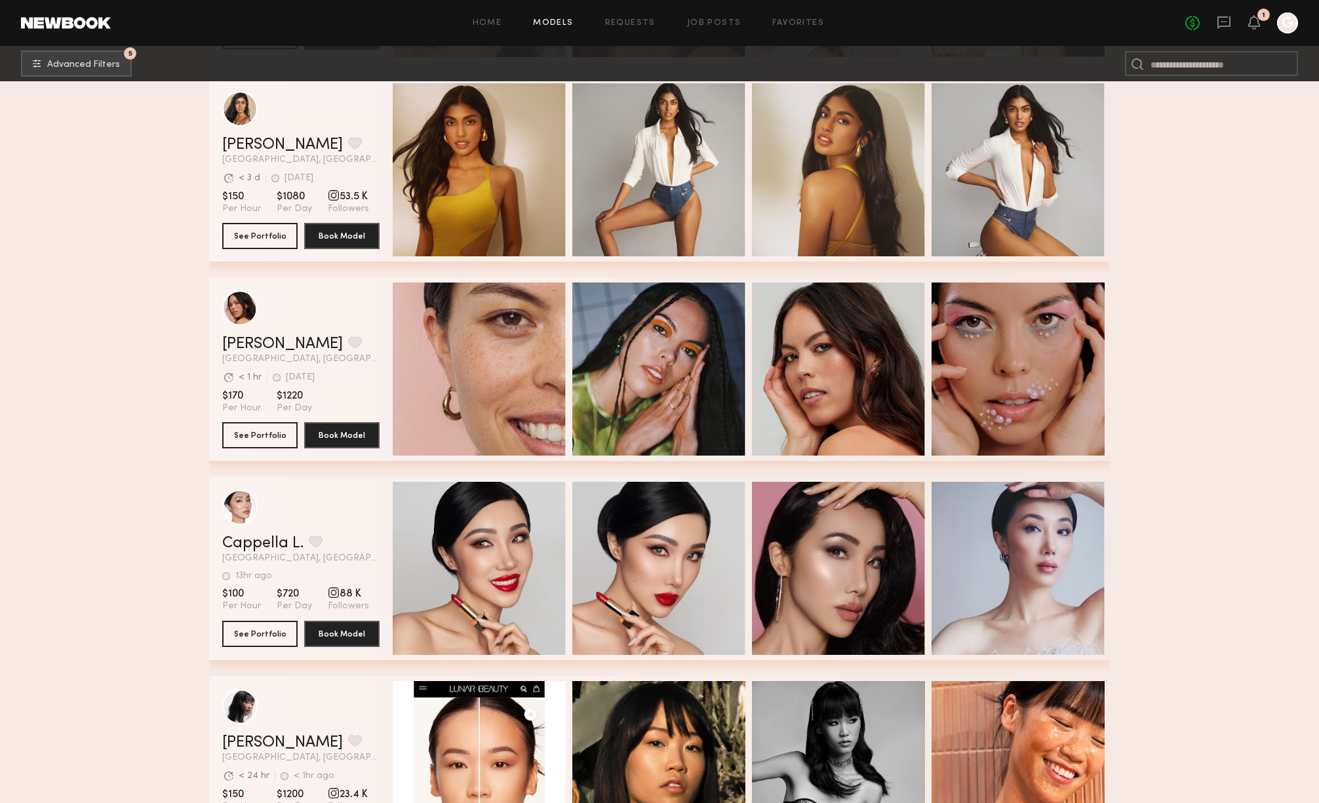
scroll to position [2824, 0]
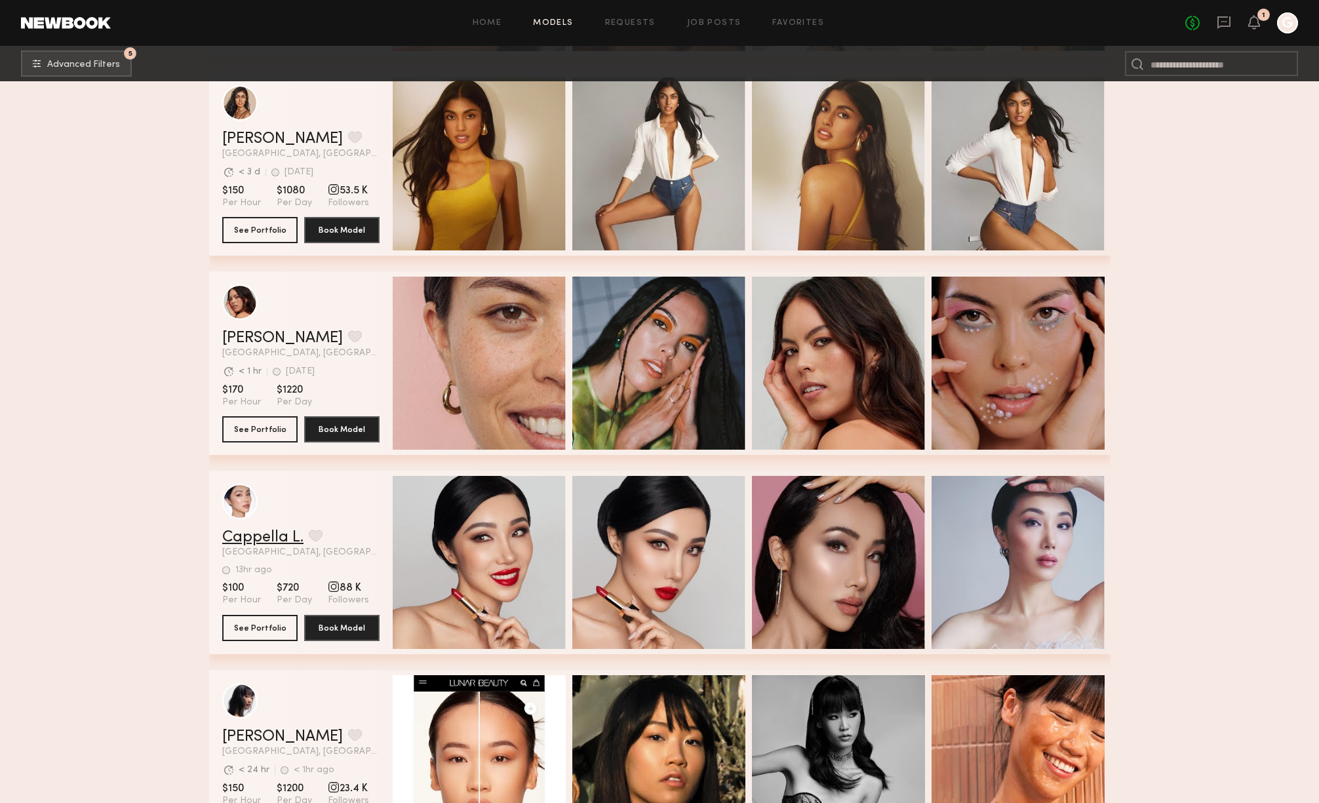
click at [264, 531] on link "Cappella L." at bounding box center [262, 538] width 81 height 16
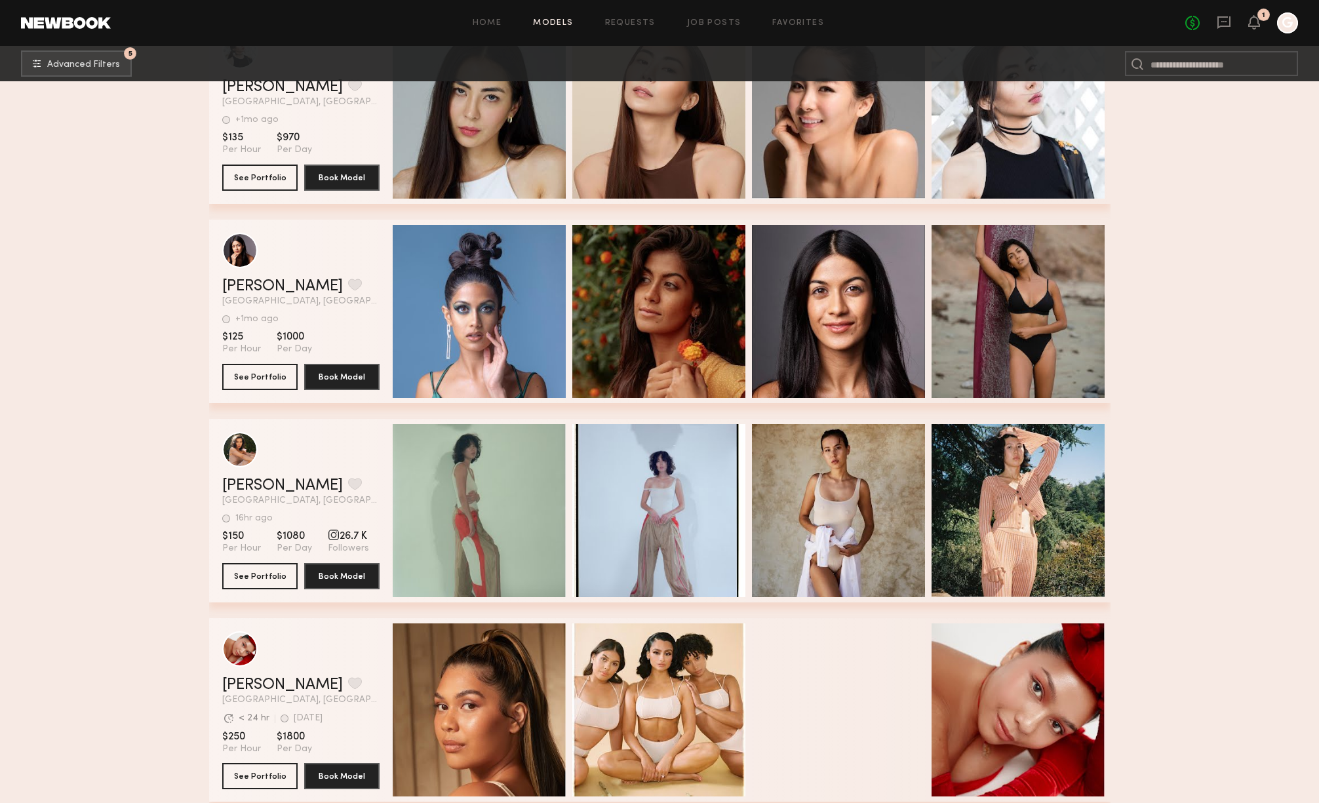
scroll to position [4475, 0]
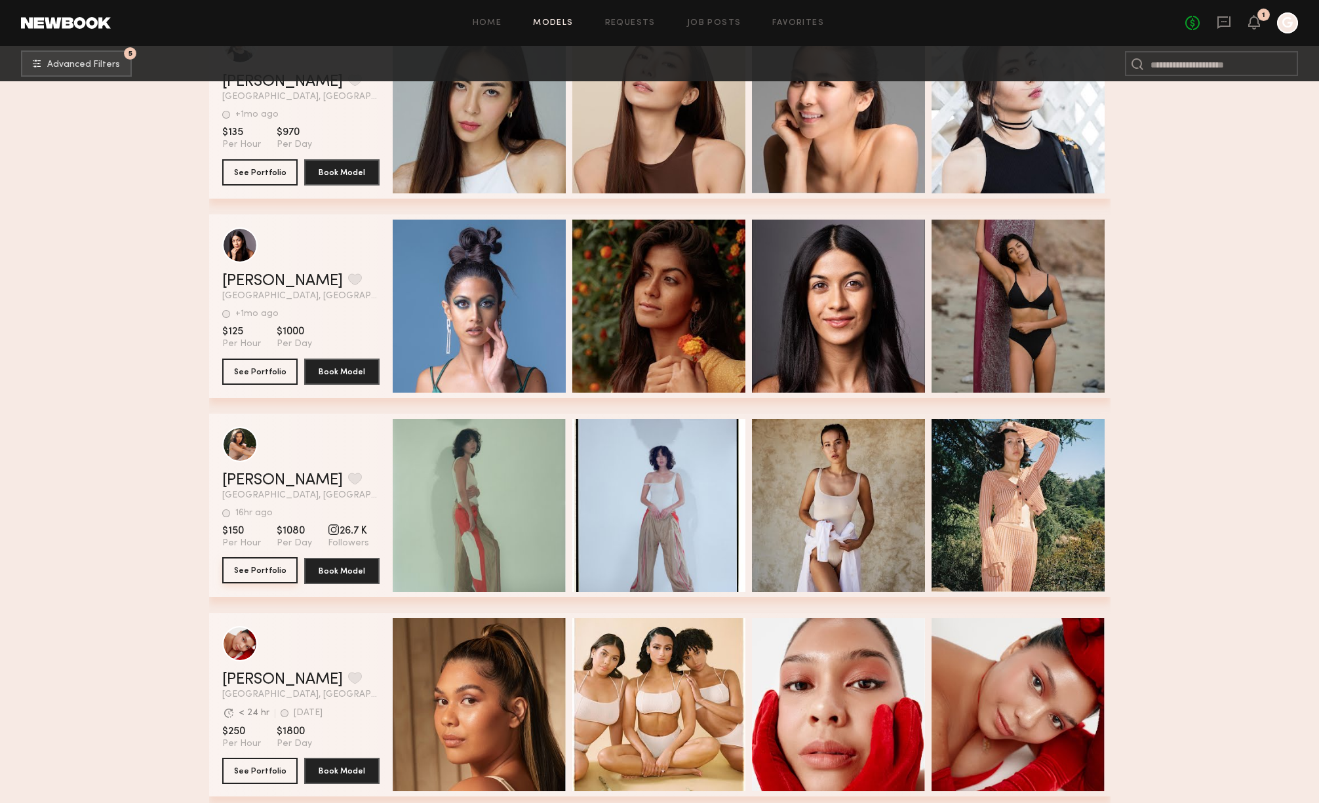
click at [241, 568] on button "See Portfolio" at bounding box center [259, 570] width 75 height 26
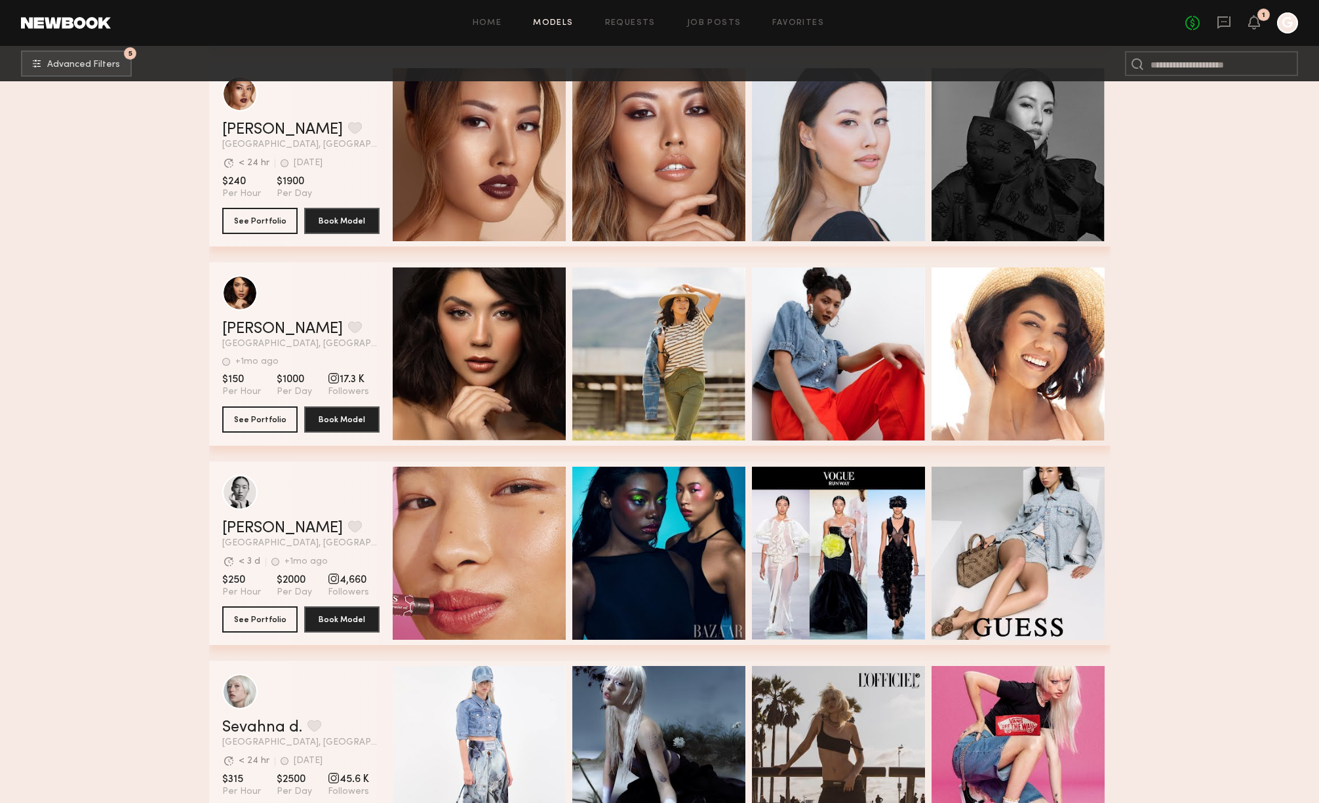
scroll to position [5594, 0]
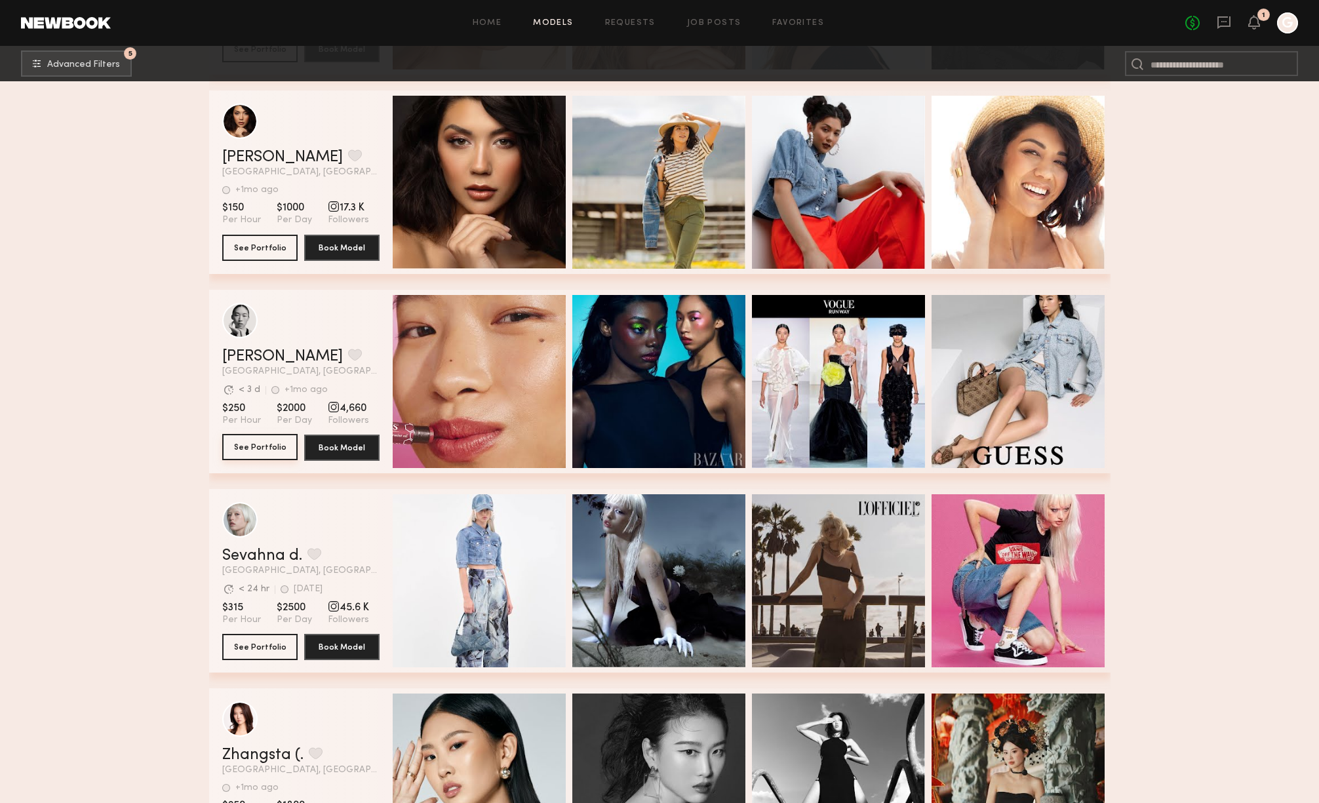
click at [244, 447] on button "See Portfolio" at bounding box center [259, 447] width 75 height 26
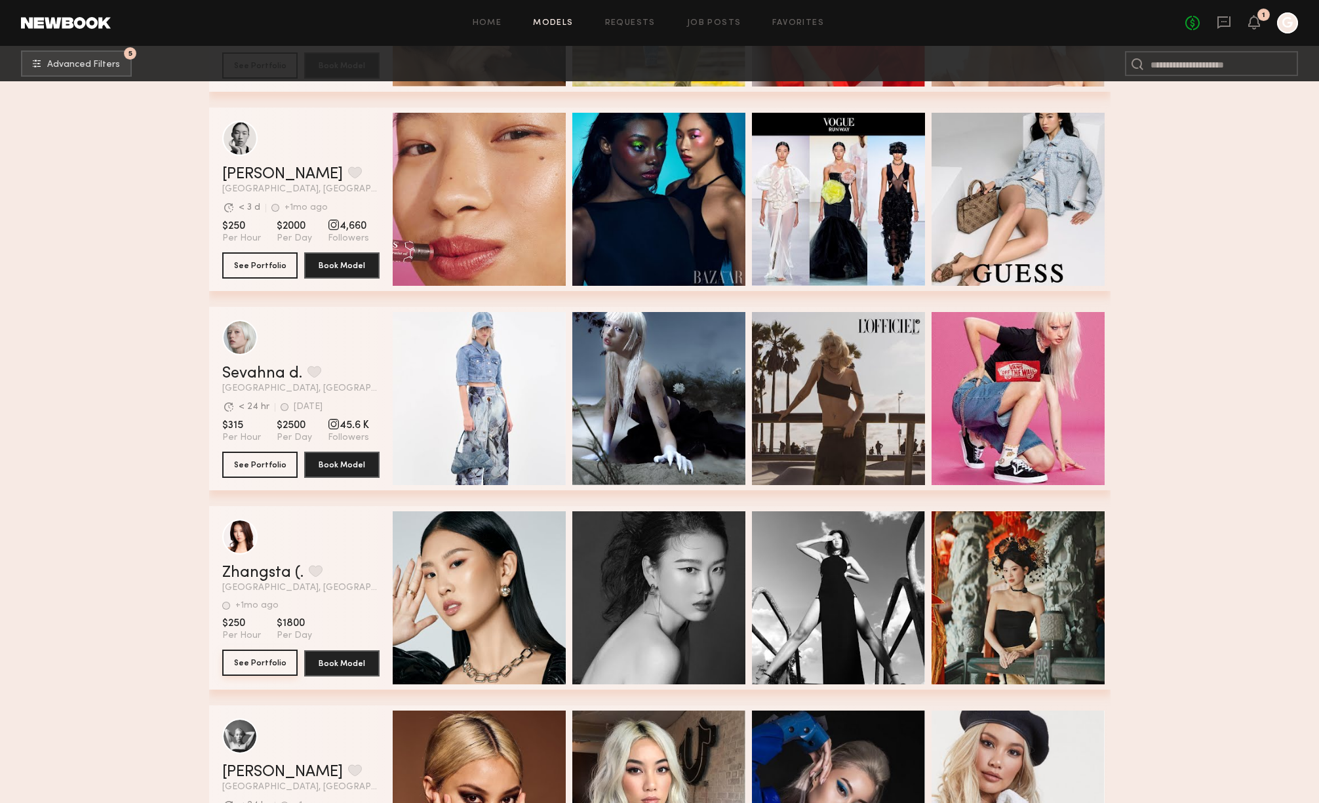
click at [252, 663] on button "See Portfolio" at bounding box center [259, 662] width 75 height 26
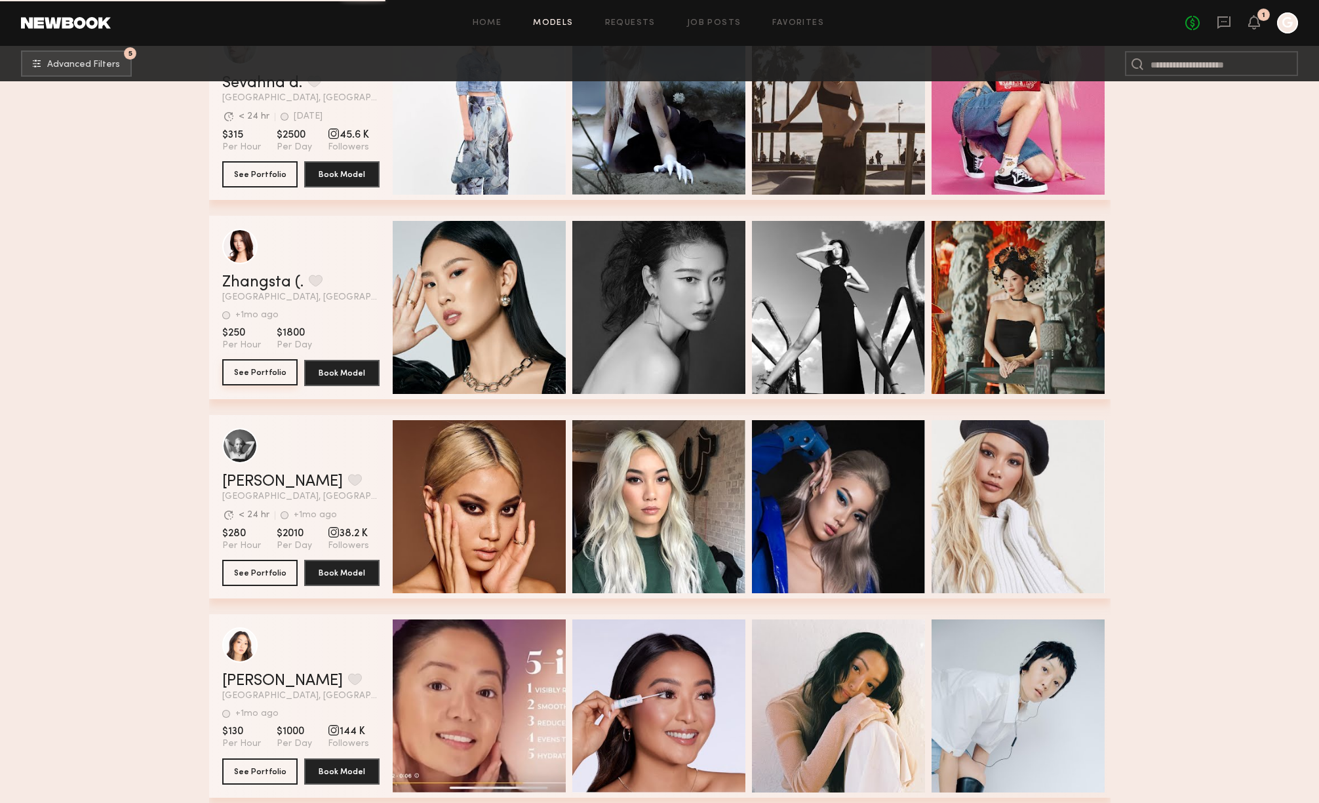
scroll to position [6072, 0]
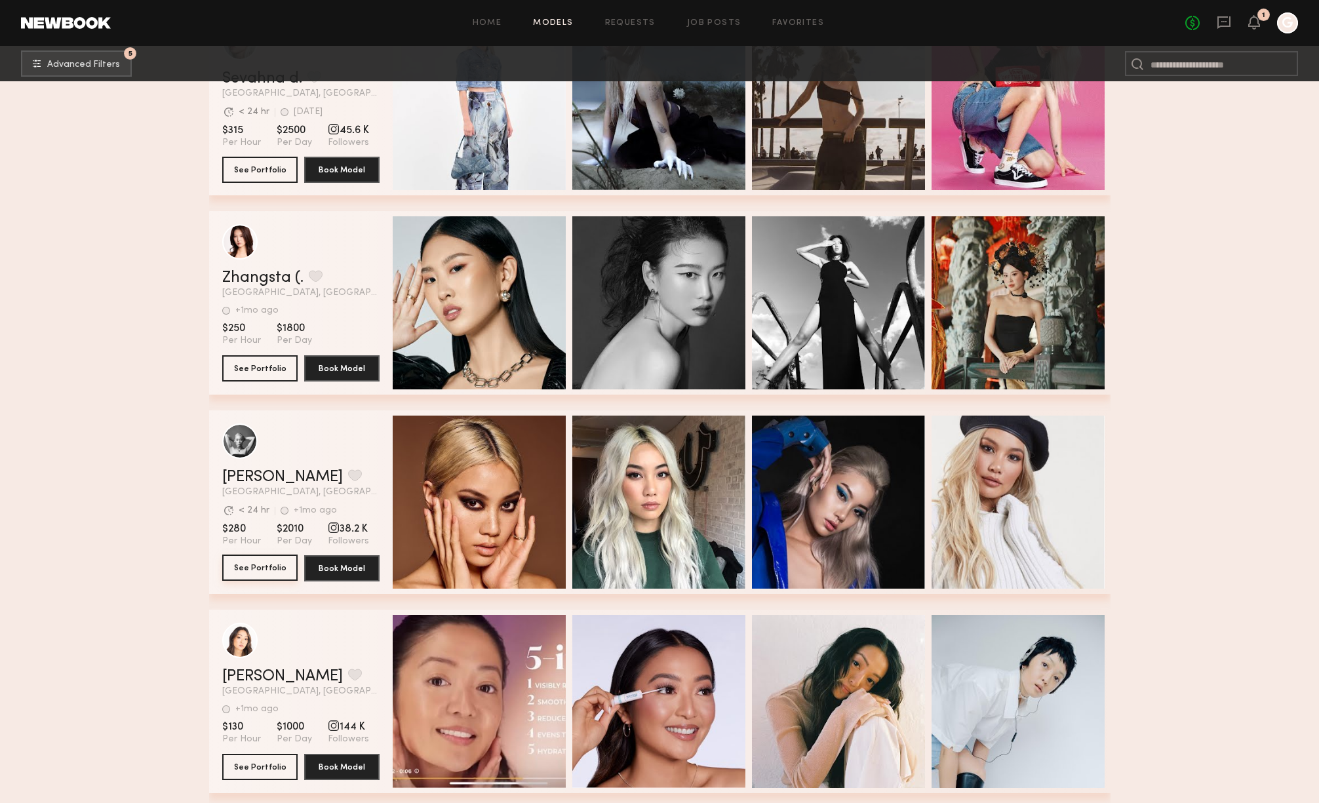
click at [257, 566] on button "See Portfolio" at bounding box center [259, 567] width 75 height 26
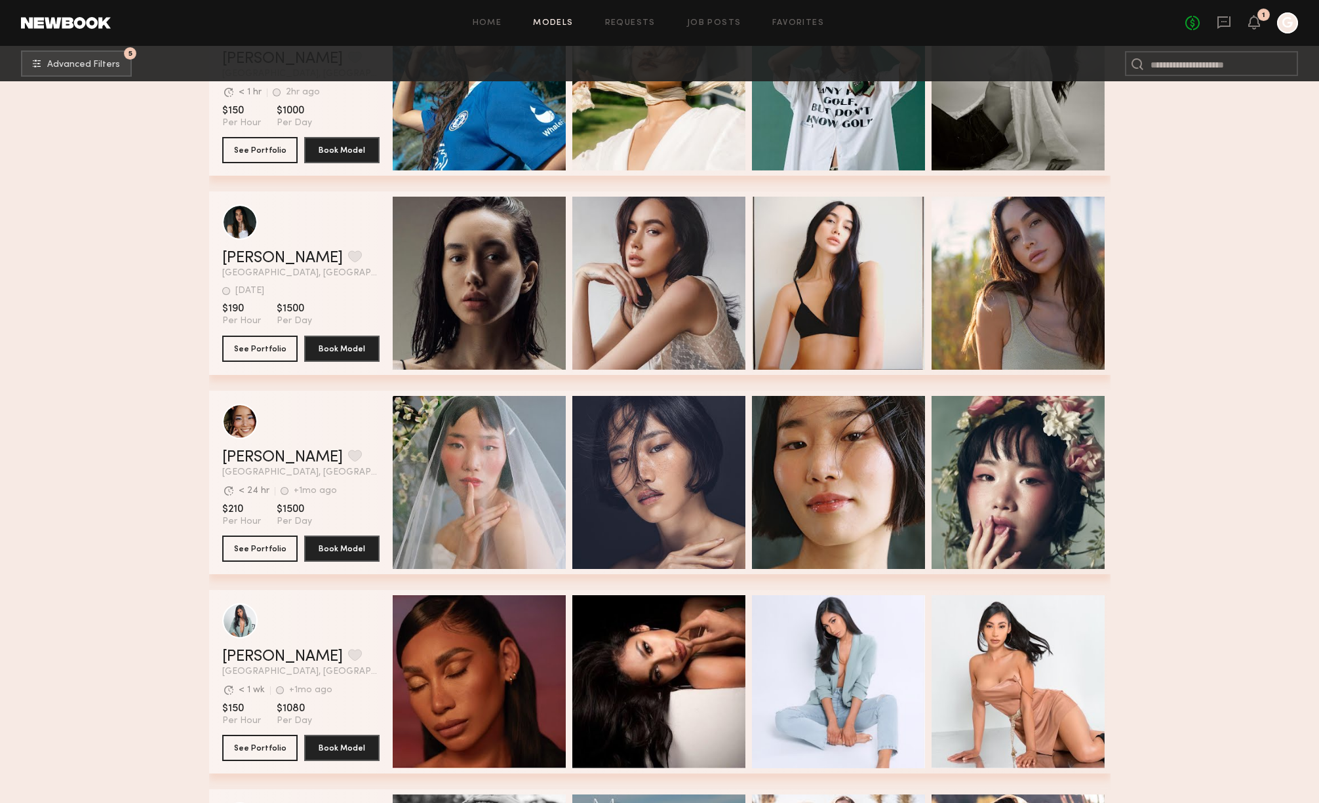
scroll to position [7648, 0]
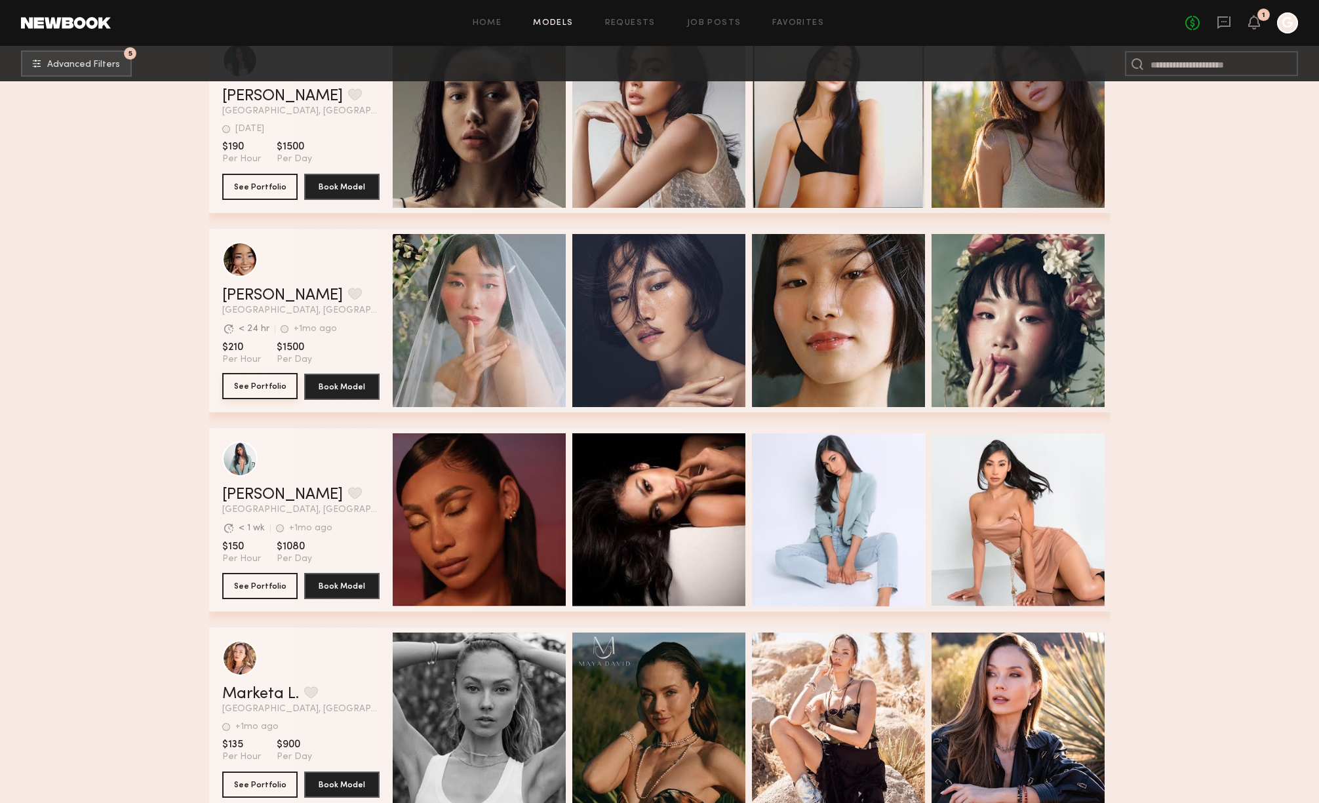
click at [279, 386] on button "See Portfolio" at bounding box center [259, 386] width 75 height 26
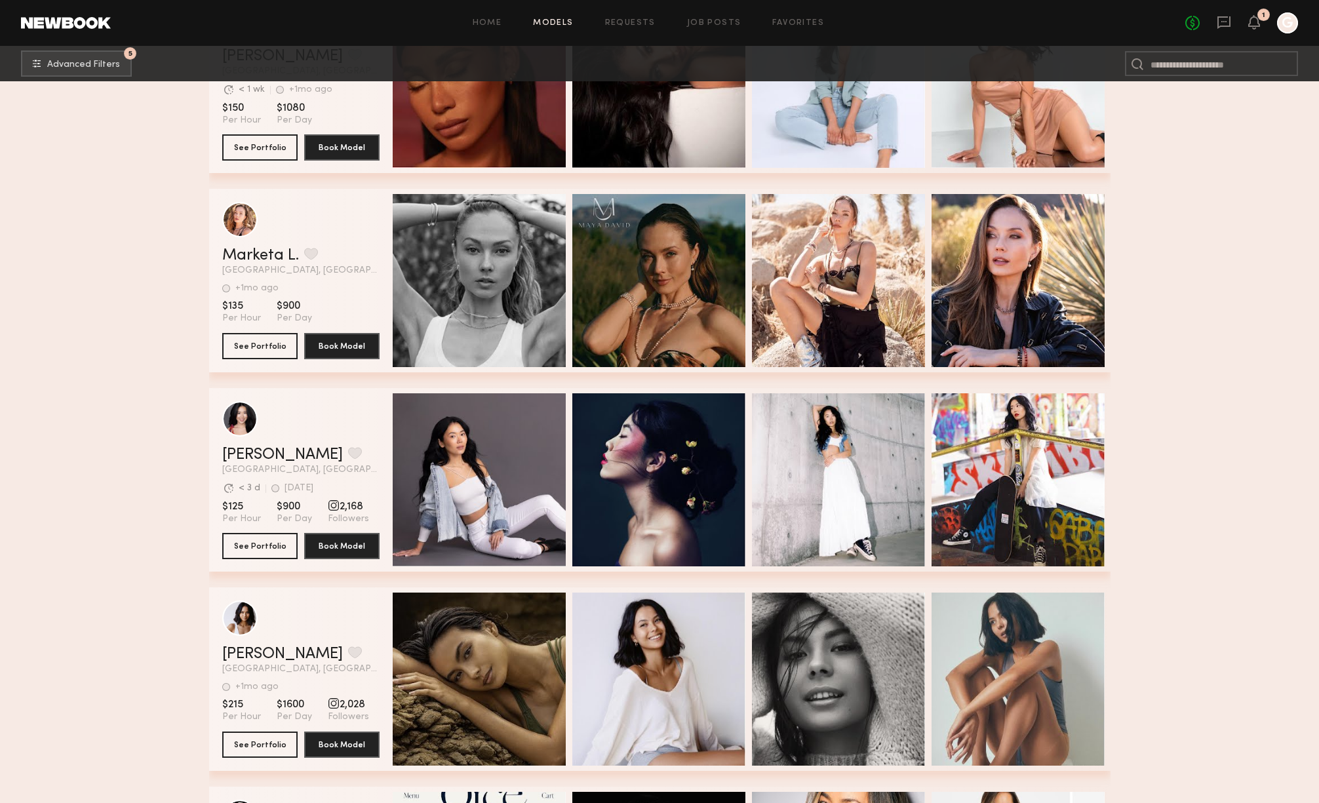
scroll to position [8084, 0]
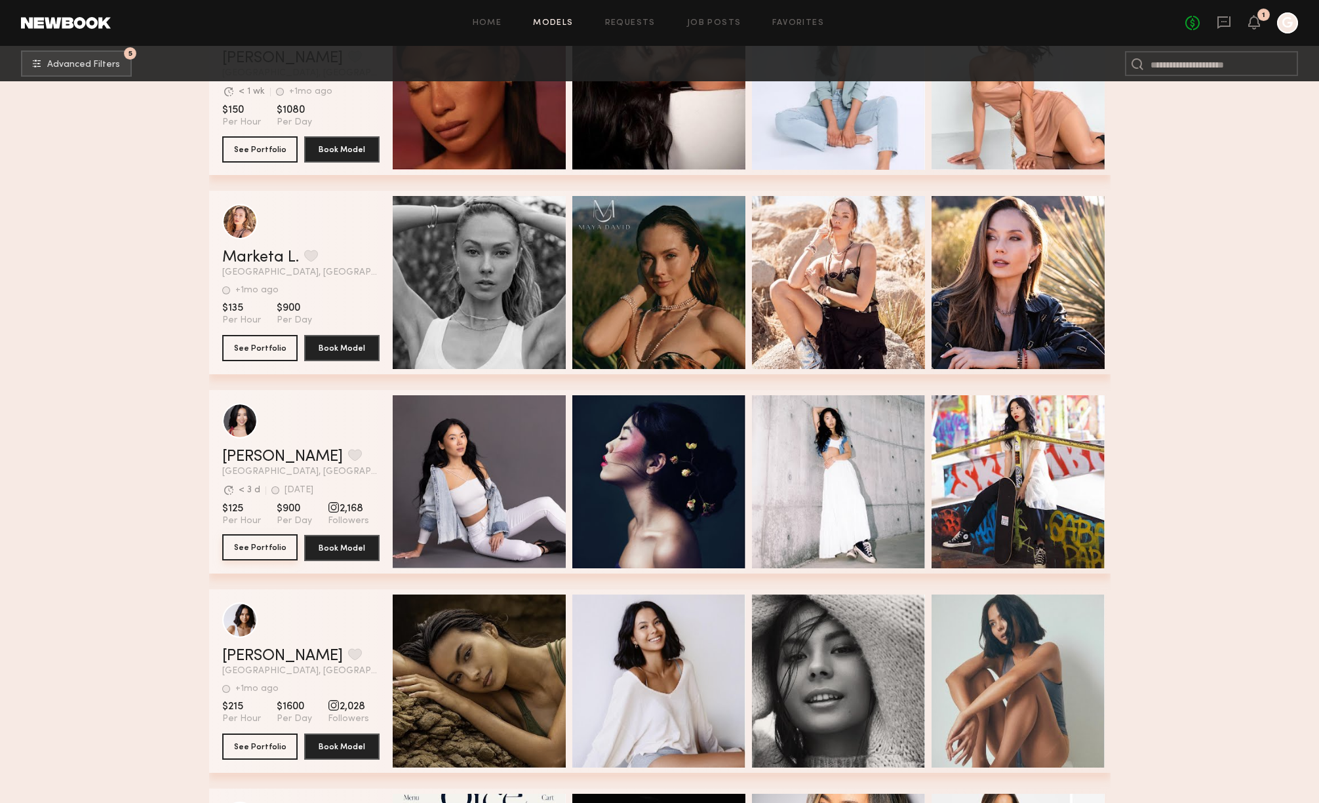
click at [262, 552] on button "See Portfolio" at bounding box center [259, 547] width 75 height 26
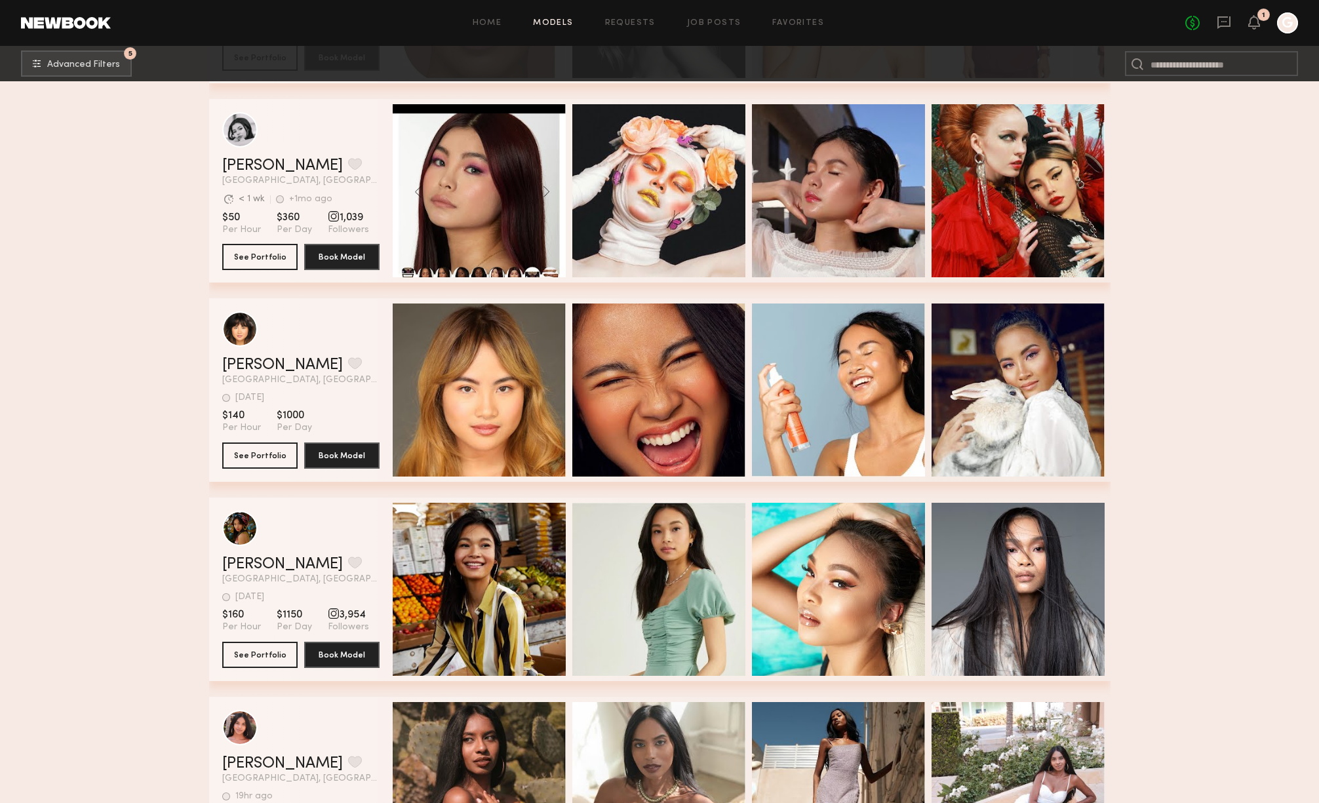
scroll to position [9064, 0]
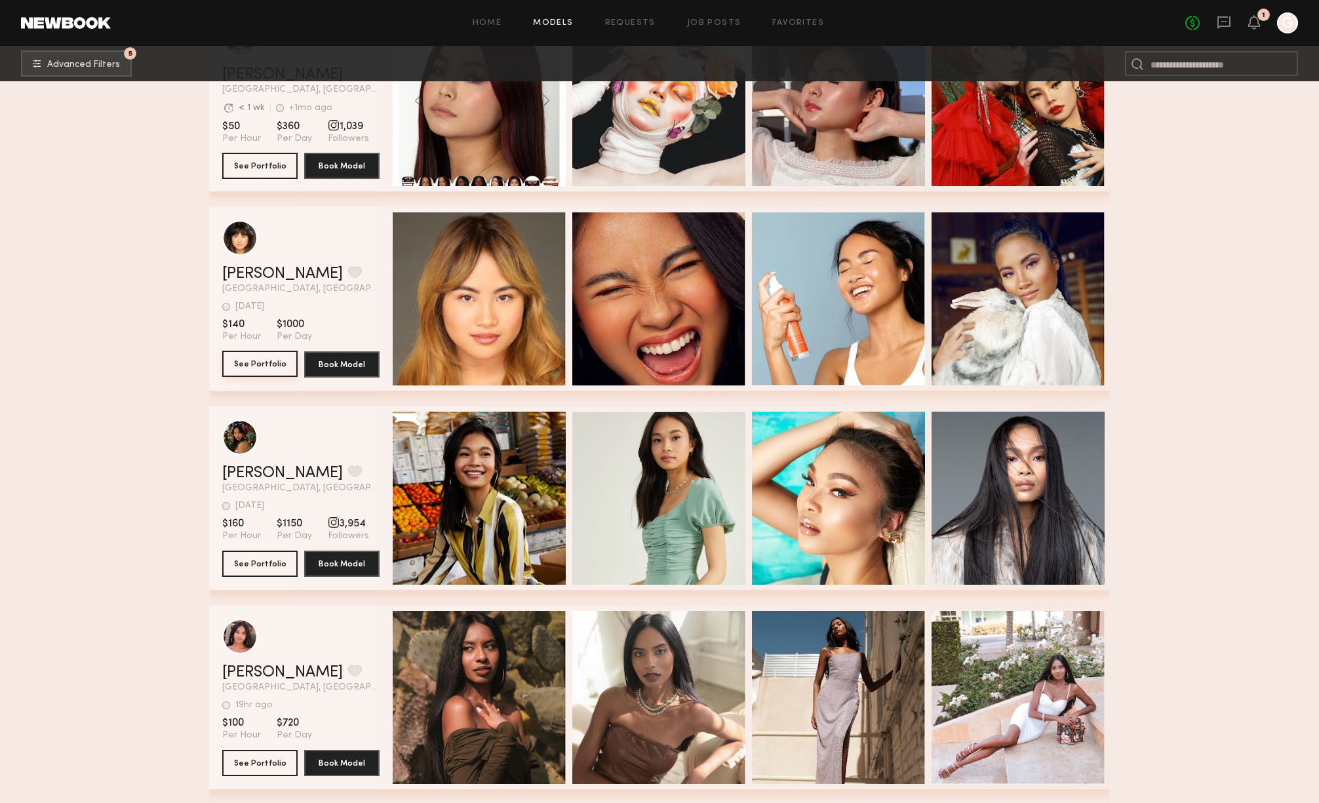
click at [258, 363] on button "See Portfolio" at bounding box center [259, 364] width 75 height 26
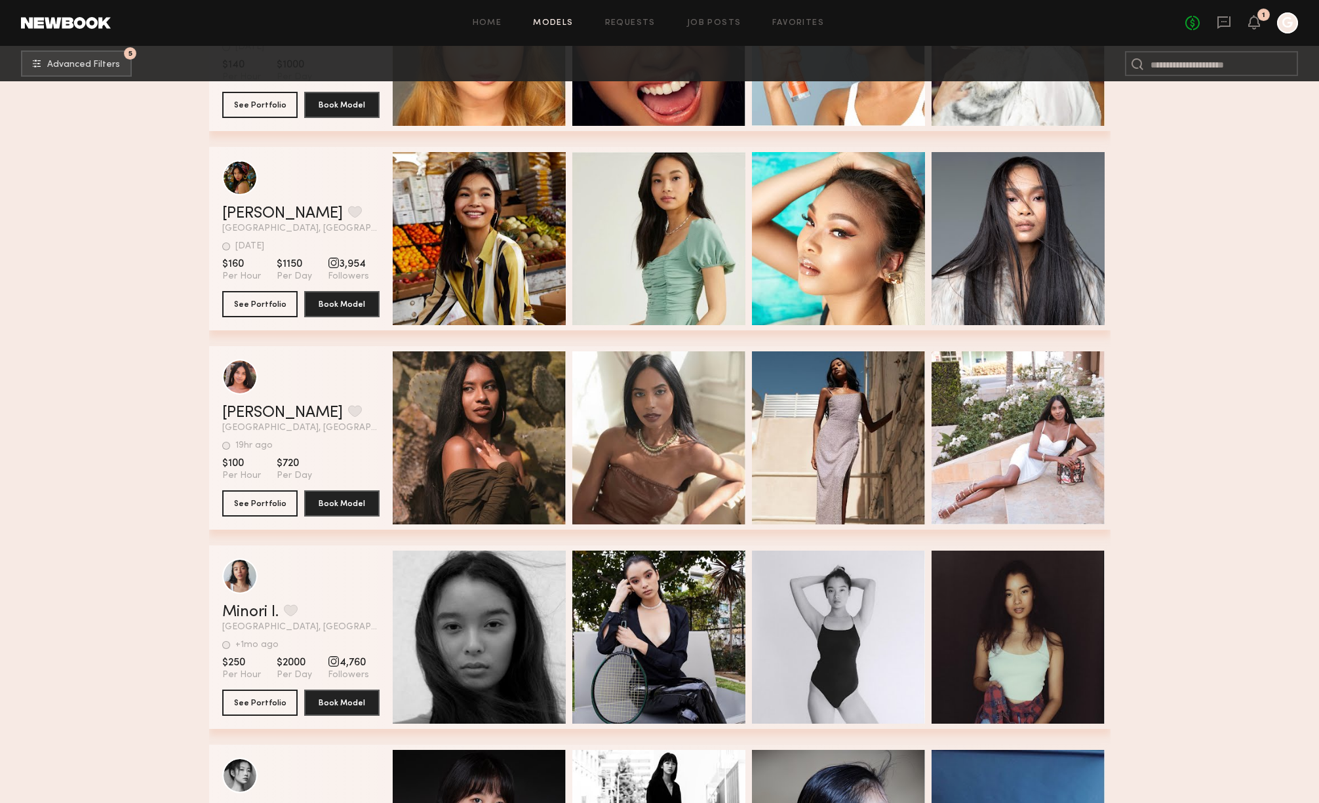
scroll to position [9681, 0]
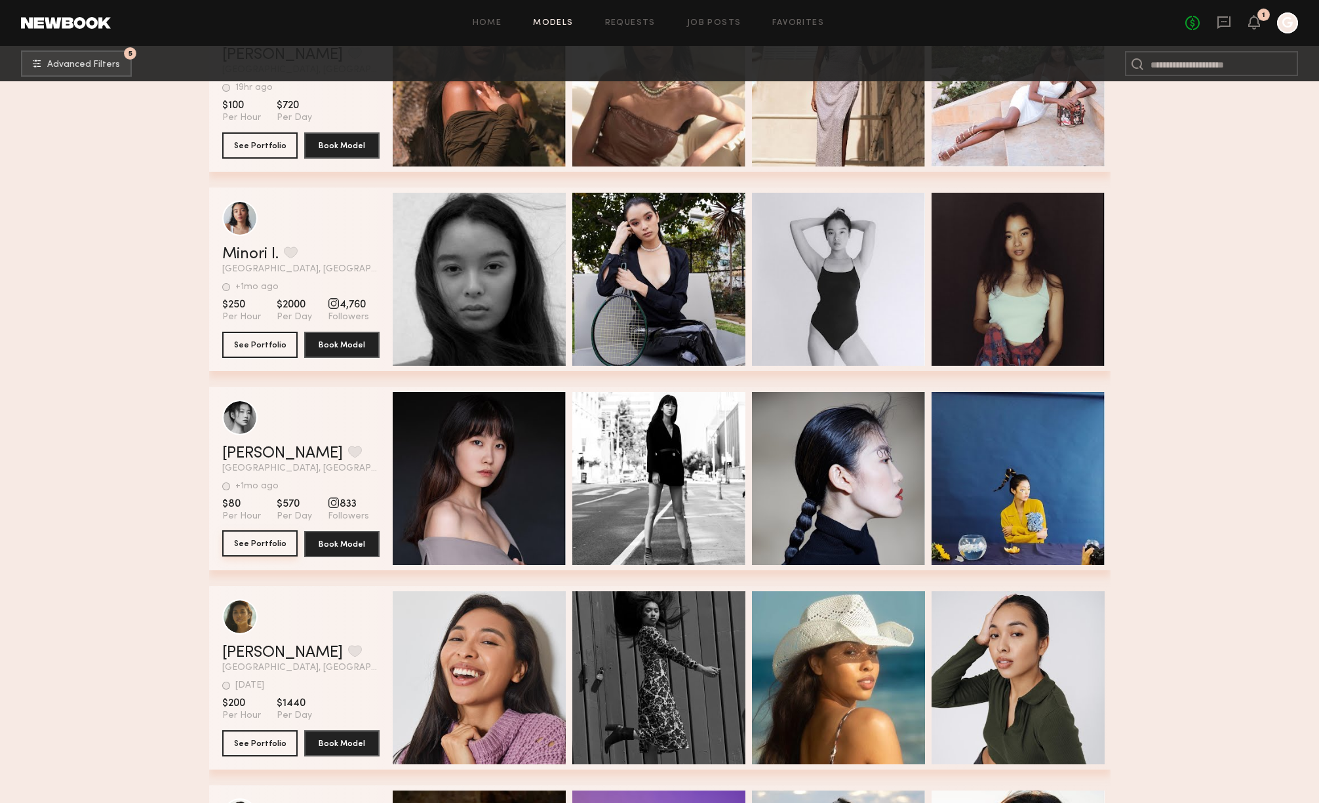
click at [250, 547] on button "See Portfolio" at bounding box center [259, 543] width 75 height 26
click at [269, 347] on button "See Portfolio" at bounding box center [259, 344] width 75 height 26
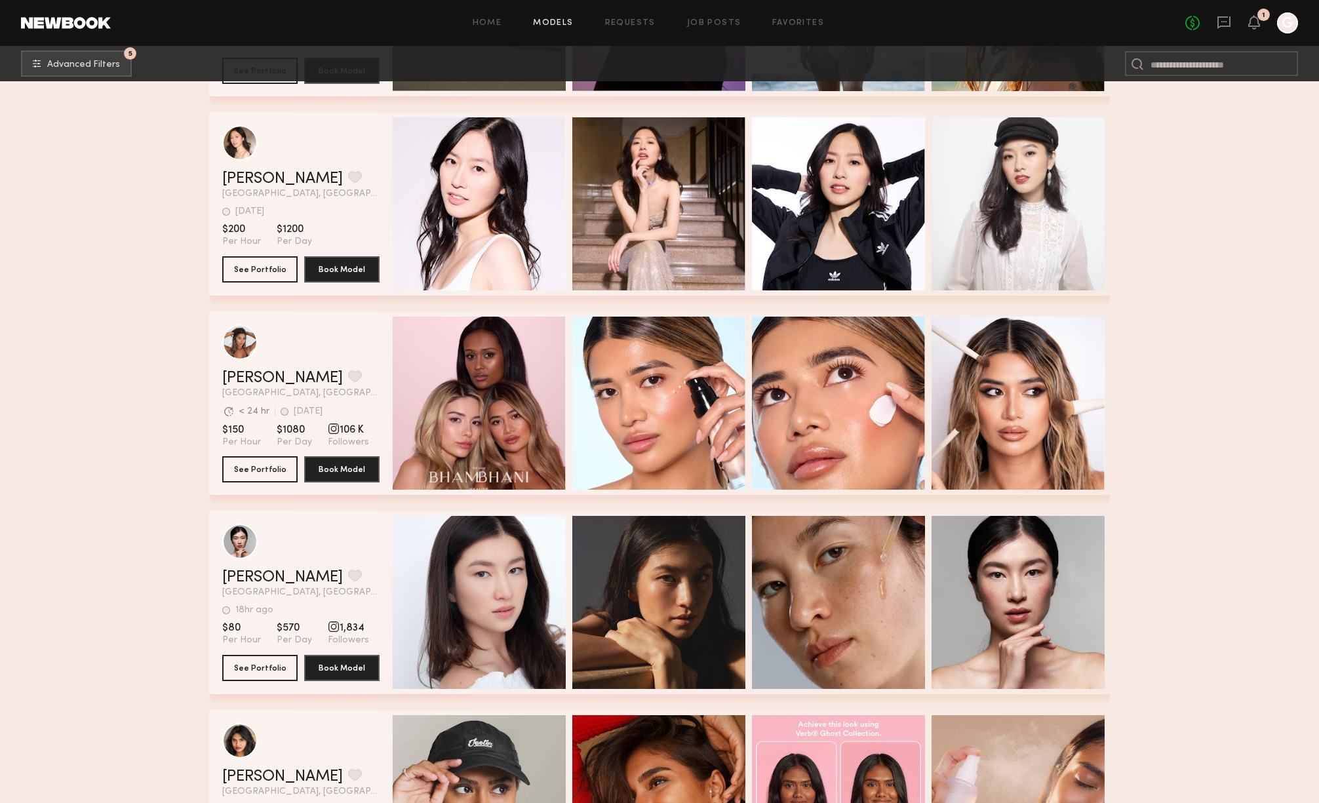
scroll to position [10659, 0]
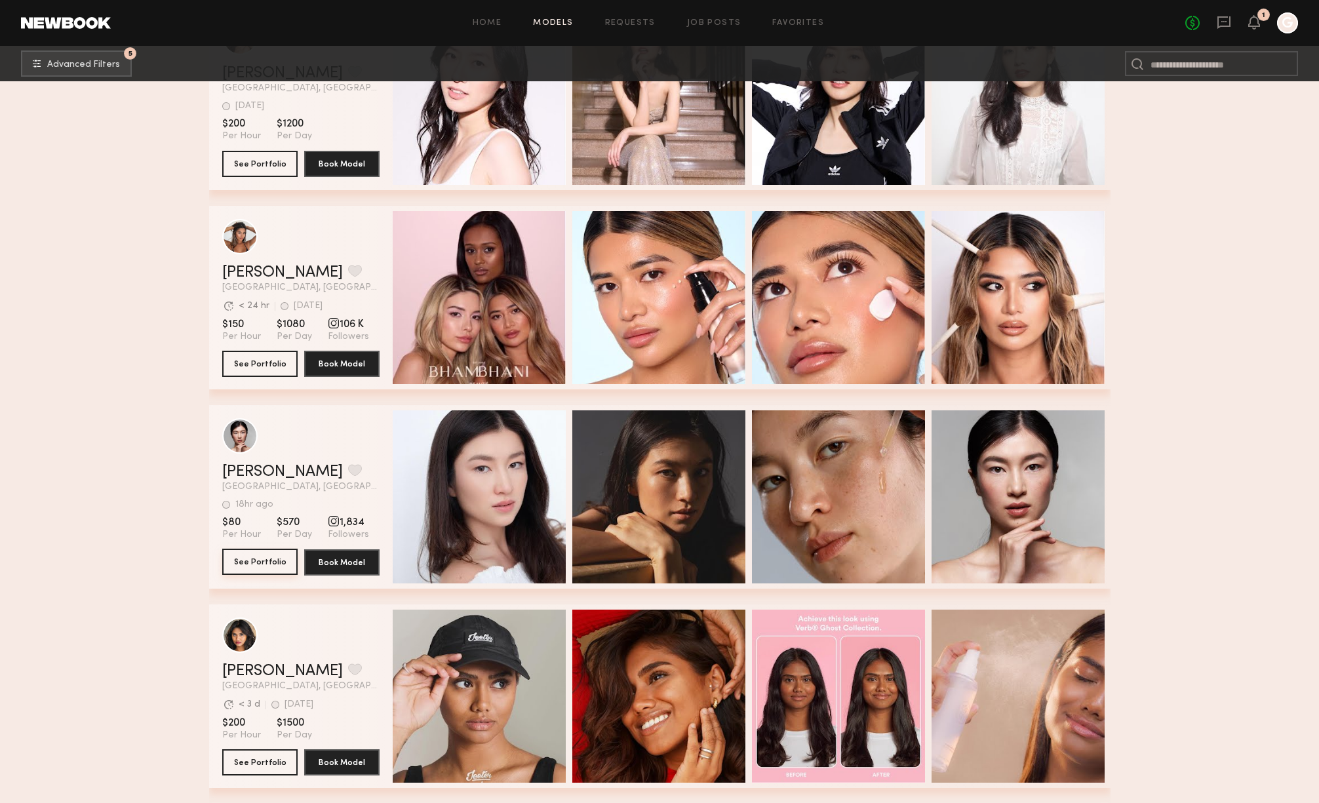
click at [254, 561] on button "See Portfolio" at bounding box center [259, 562] width 75 height 26
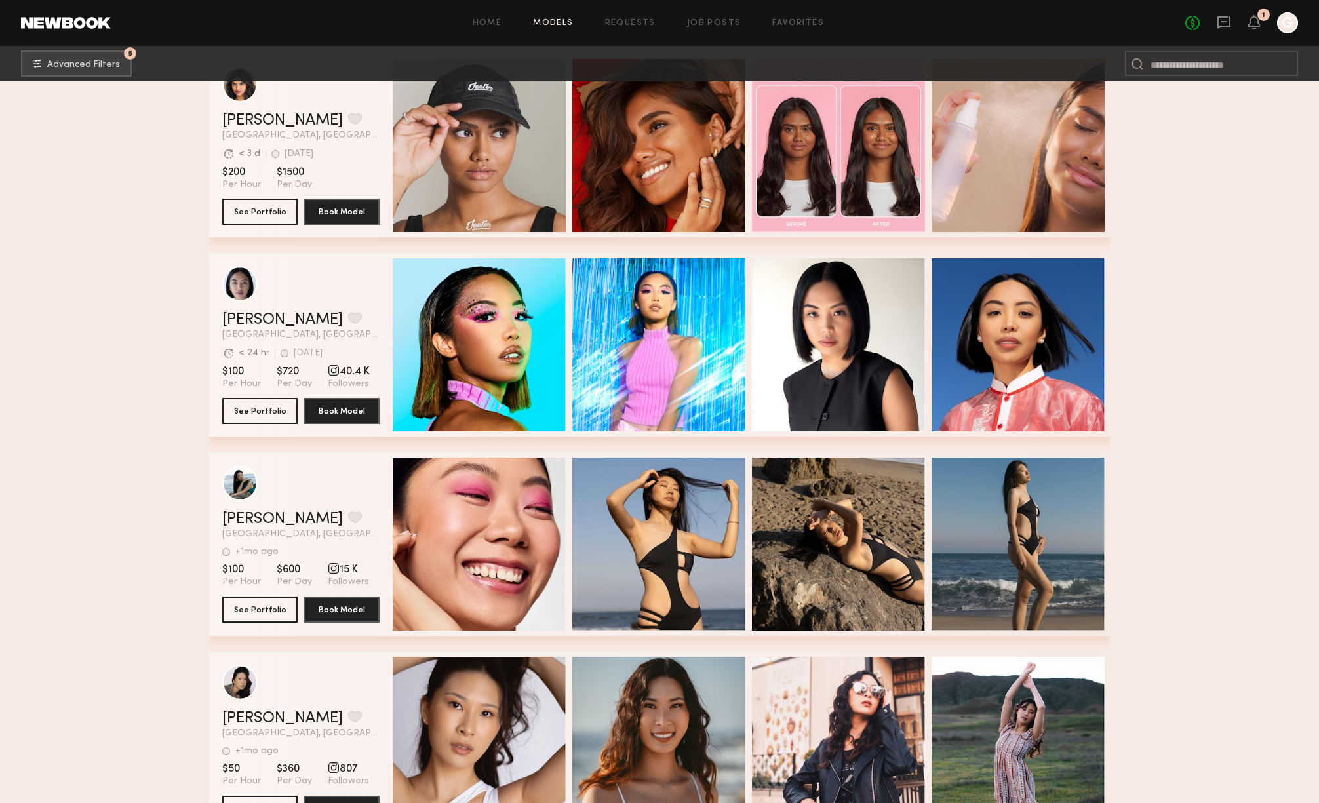
scroll to position [11319, 0]
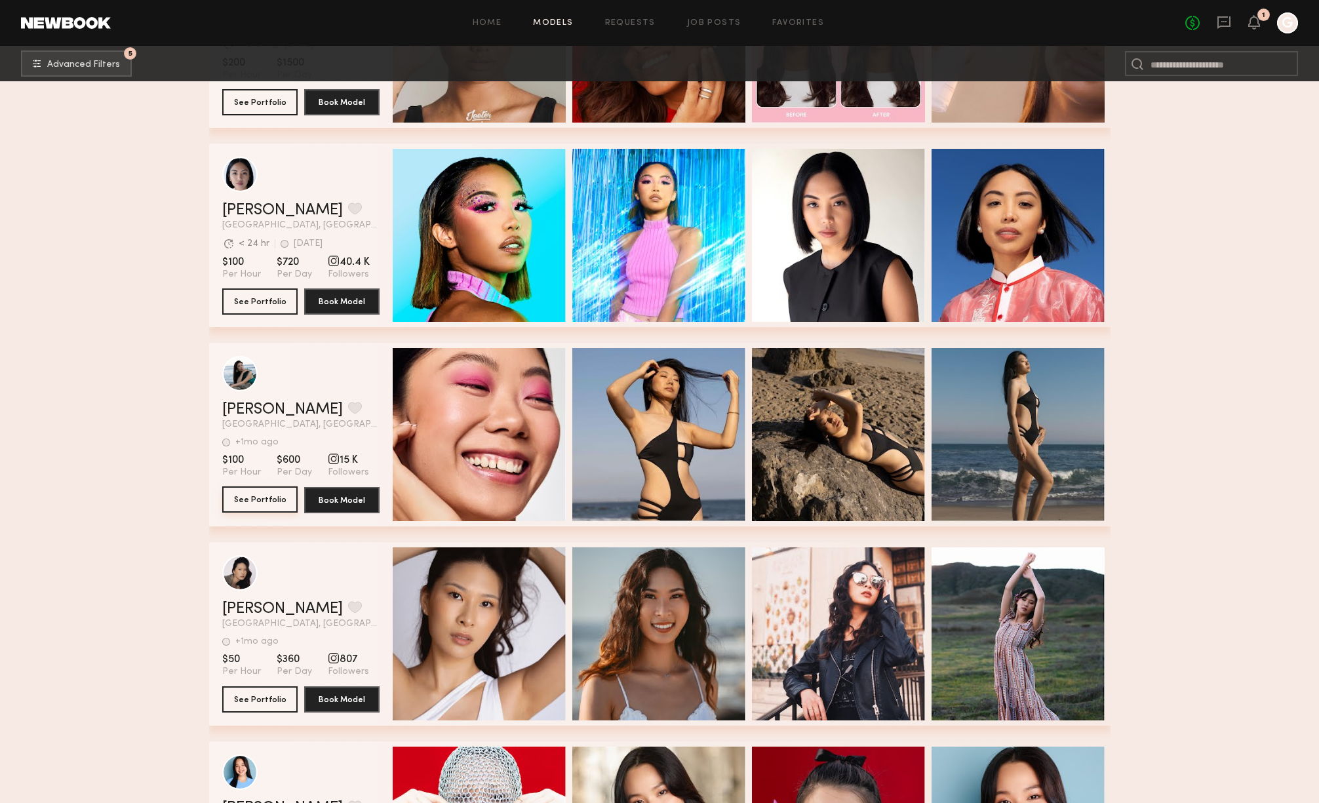
click at [253, 497] on button "See Portfolio" at bounding box center [259, 499] width 75 height 26
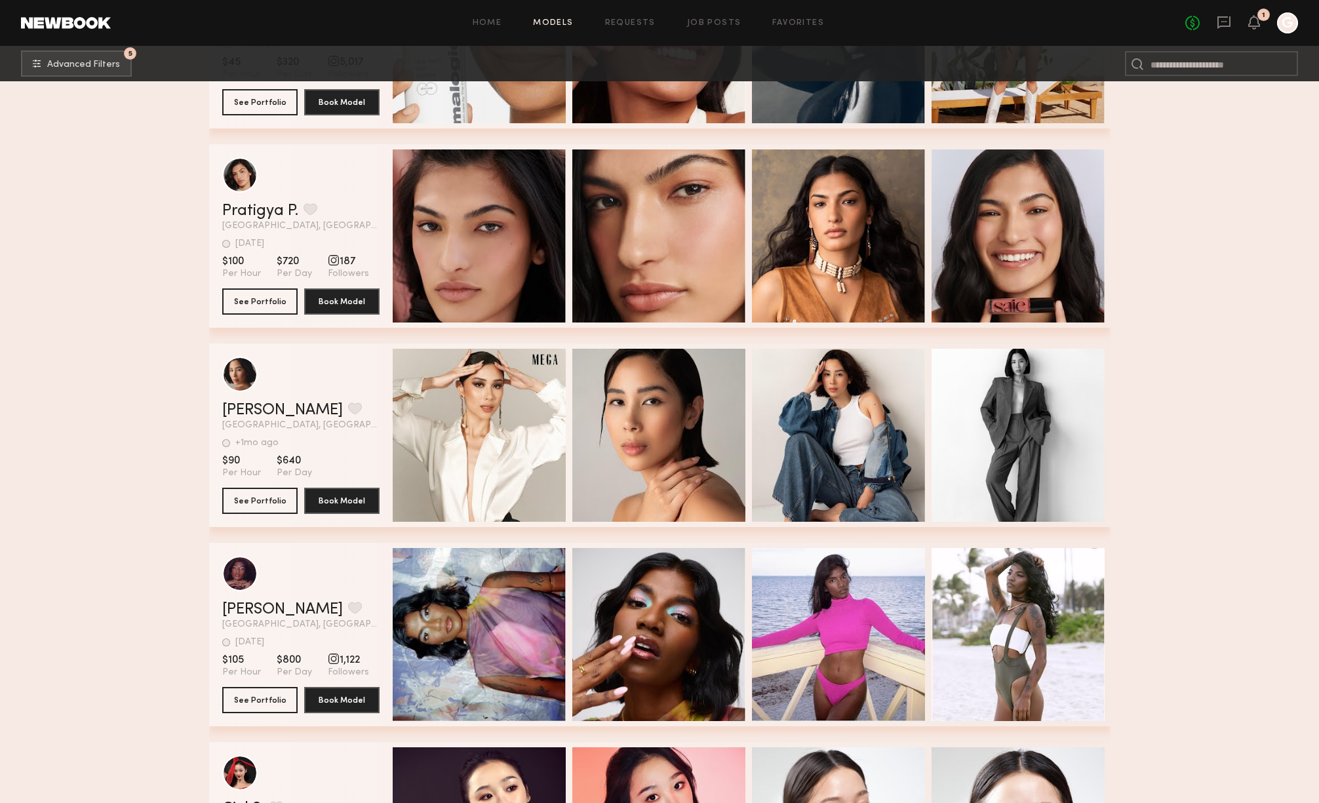
scroll to position [12821, 0]
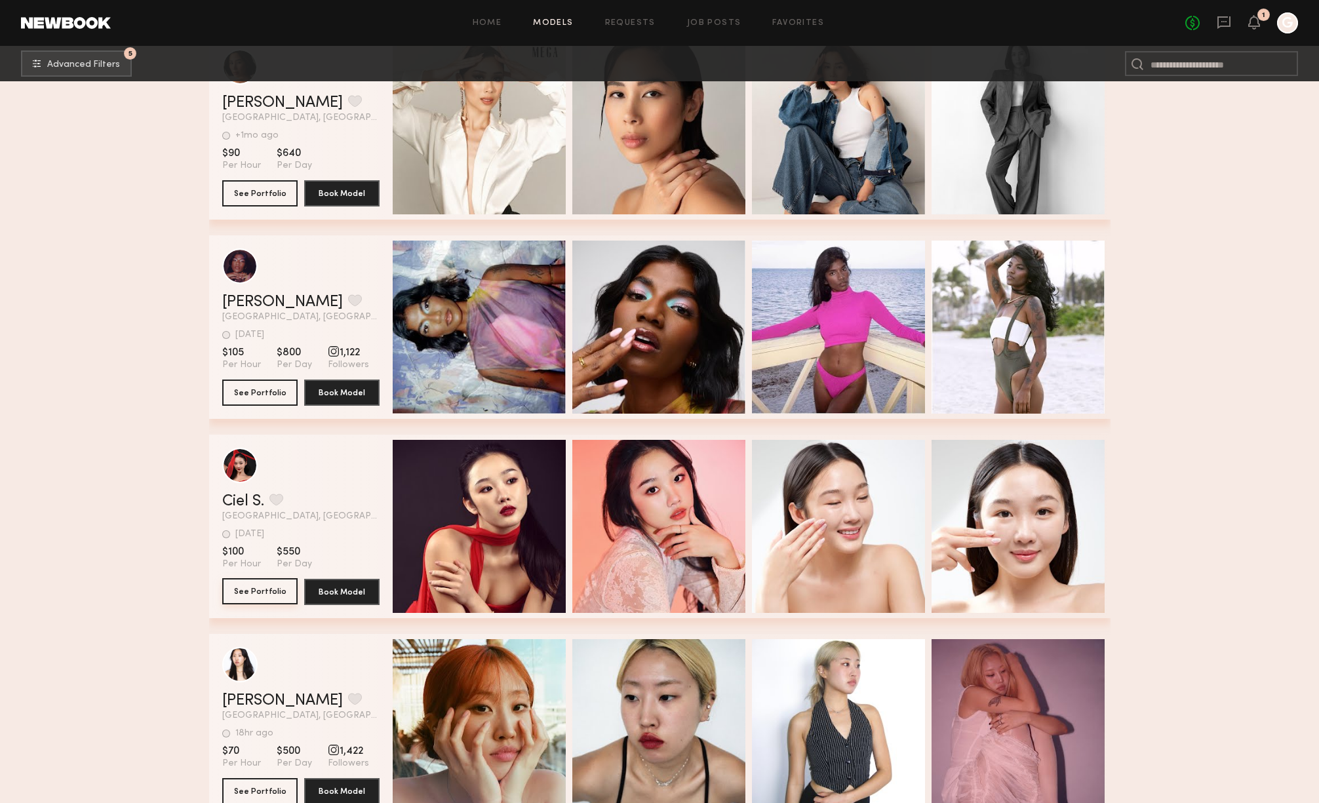
click at [256, 590] on button "See Portfolio" at bounding box center [259, 591] width 75 height 26
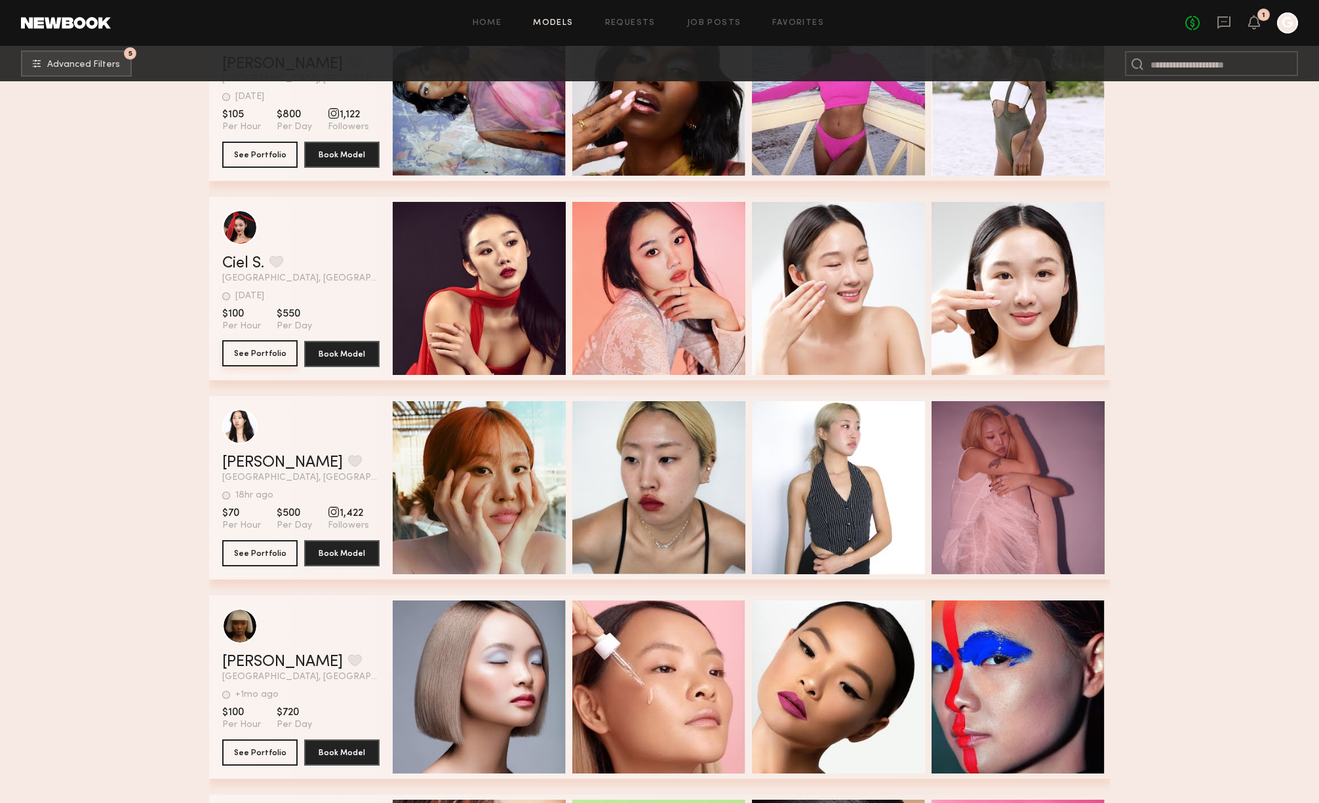
scroll to position [13118, 0]
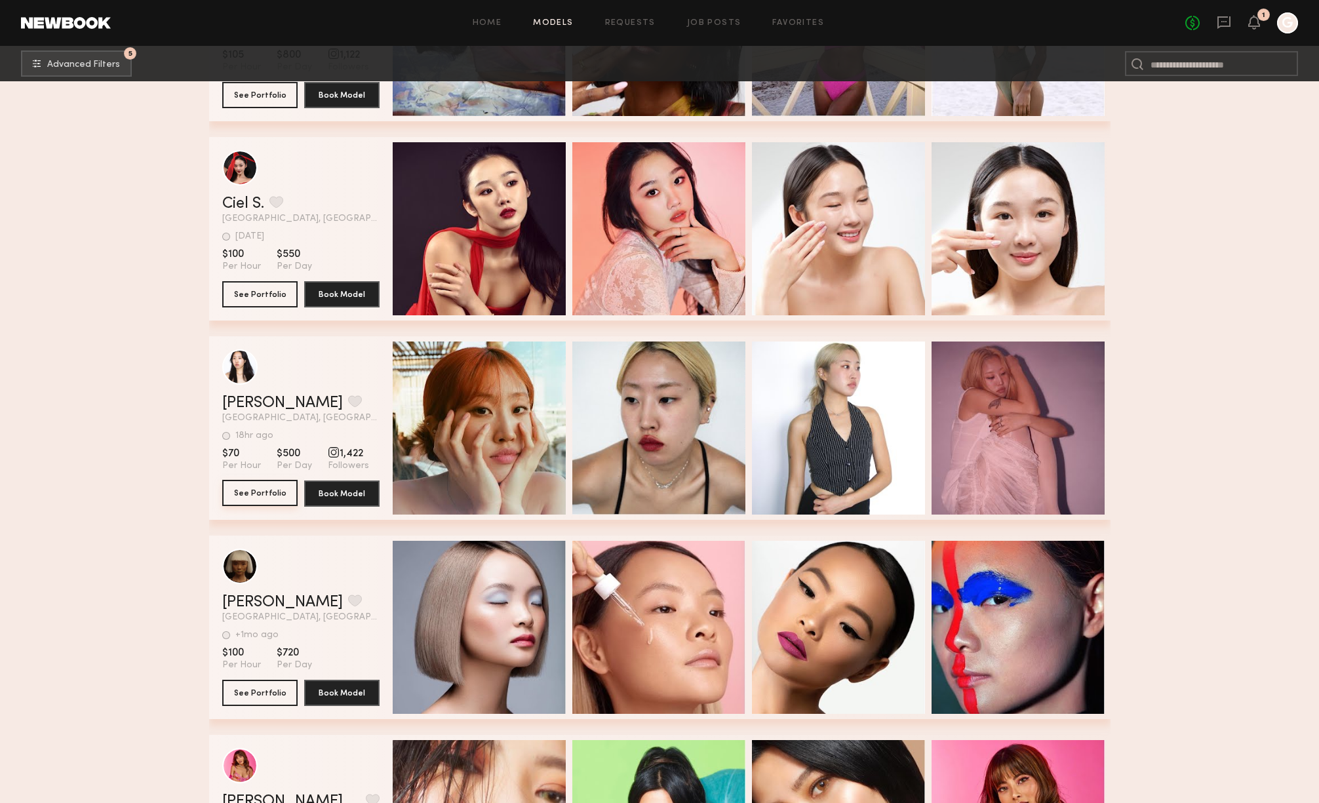
click at [265, 485] on button "See Portfolio" at bounding box center [259, 493] width 75 height 26
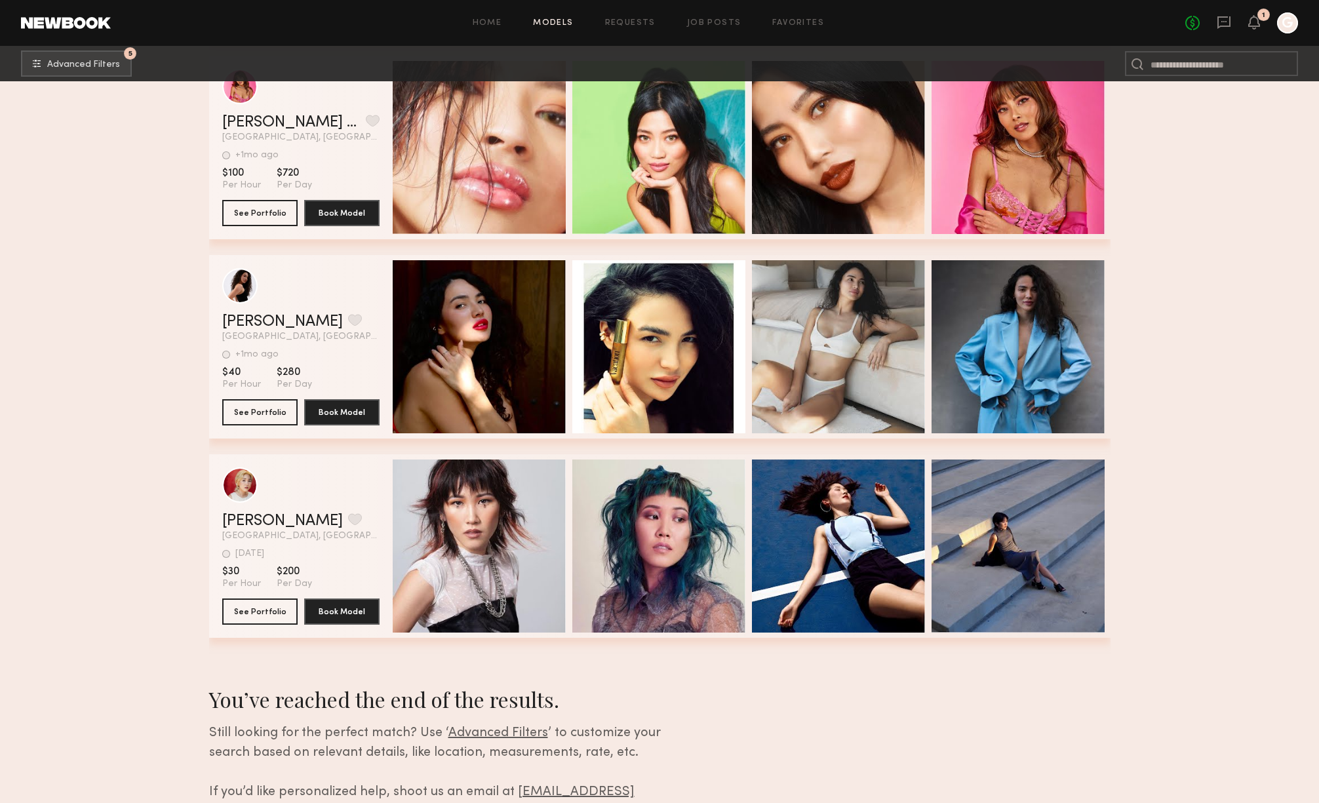
scroll to position [13855, 0]
